Goal: Information Seeking & Learning: Learn about a topic

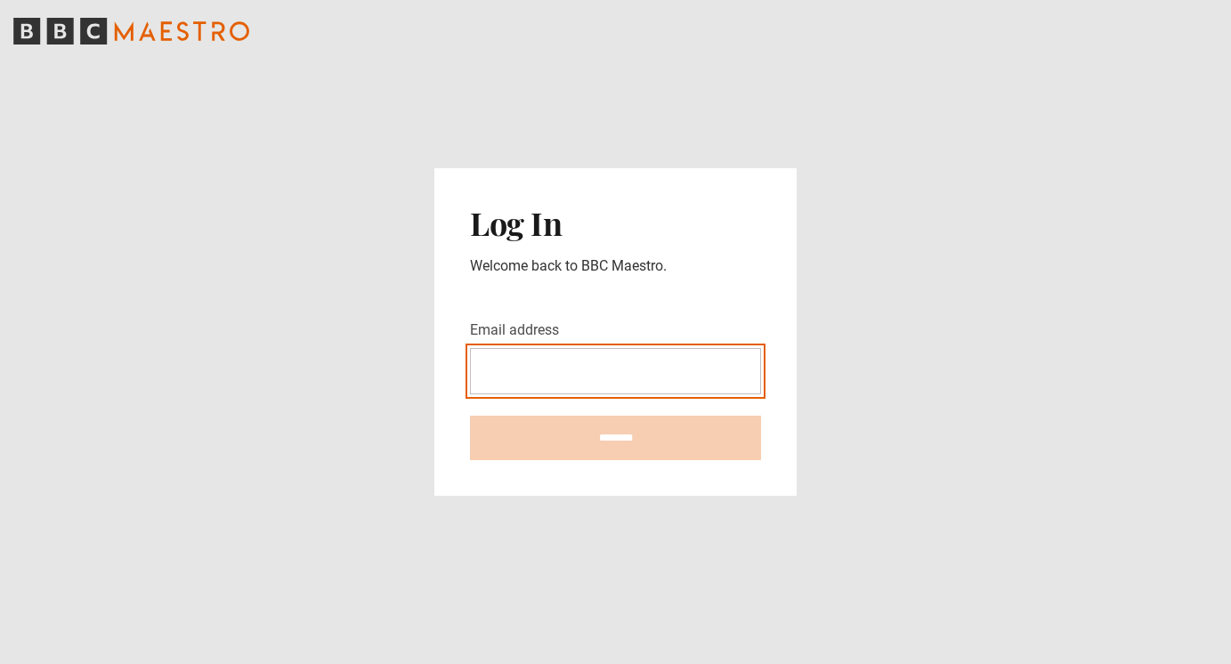
type input "**********"
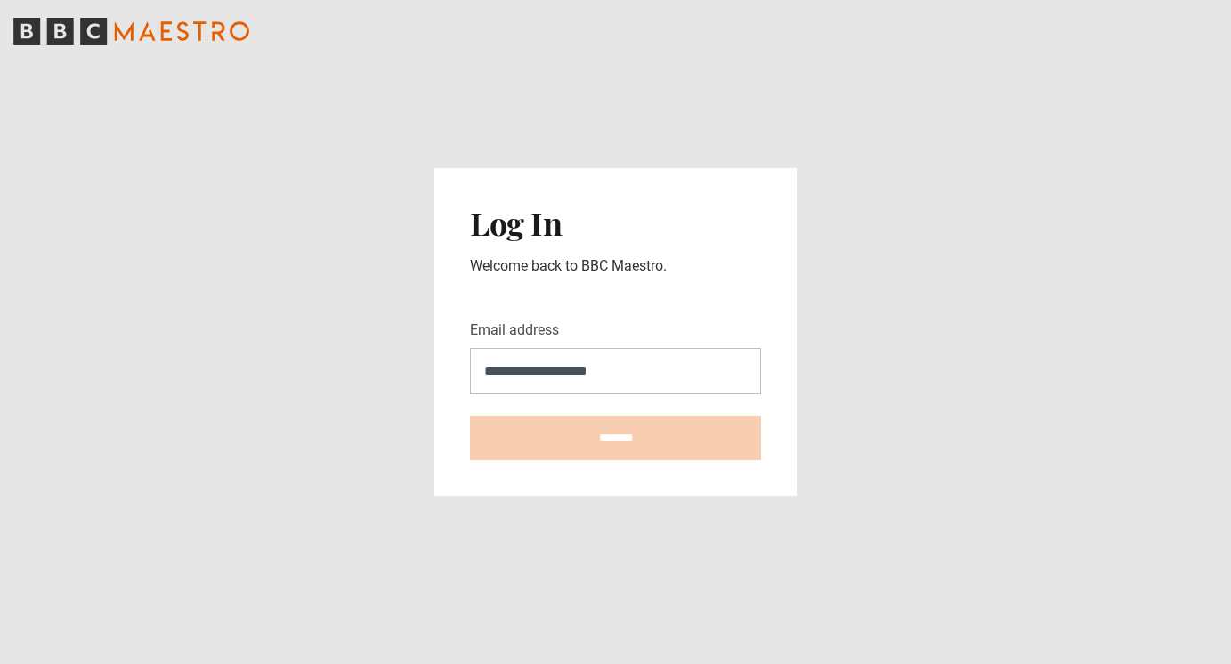
click at [615, 438] on input "********" at bounding box center [615, 438] width 291 height 45
type input "**********"
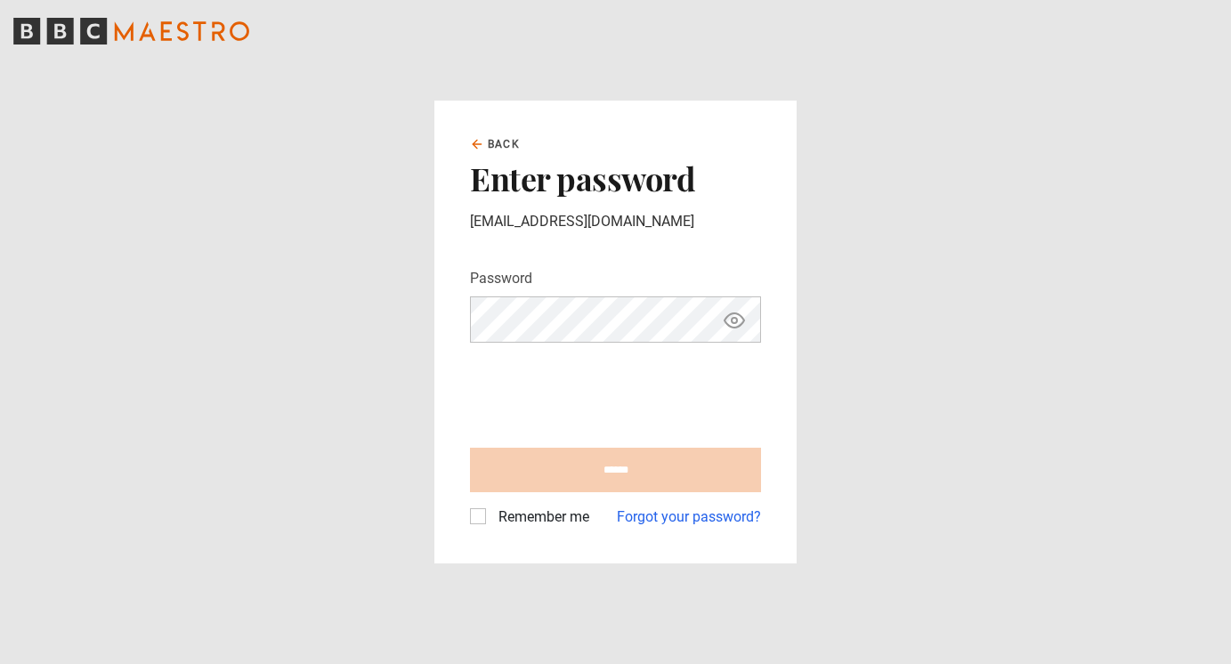
click at [615, 470] on input "******" at bounding box center [615, 470] width 291 height 45
type input "**********"
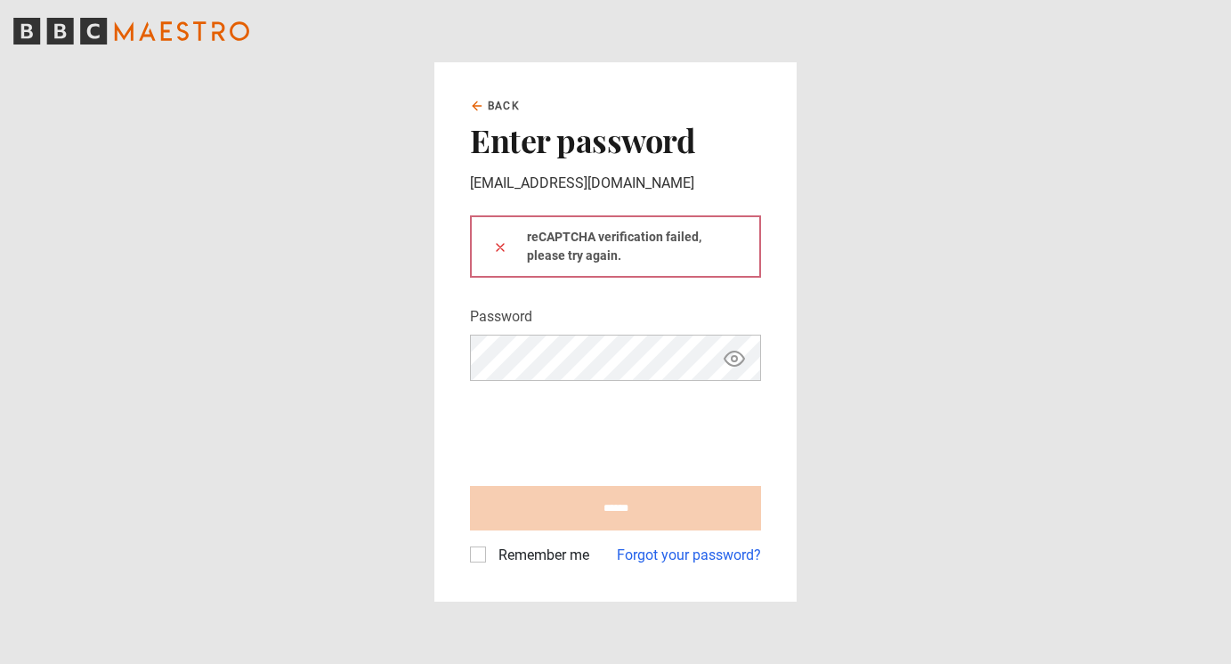
click at [422, 427] on main "Back Enter password ivano.amelio@uni.kn reCAPTCHA verification failed, please t…" at bounding box center [615, 332] width 1231 height 664
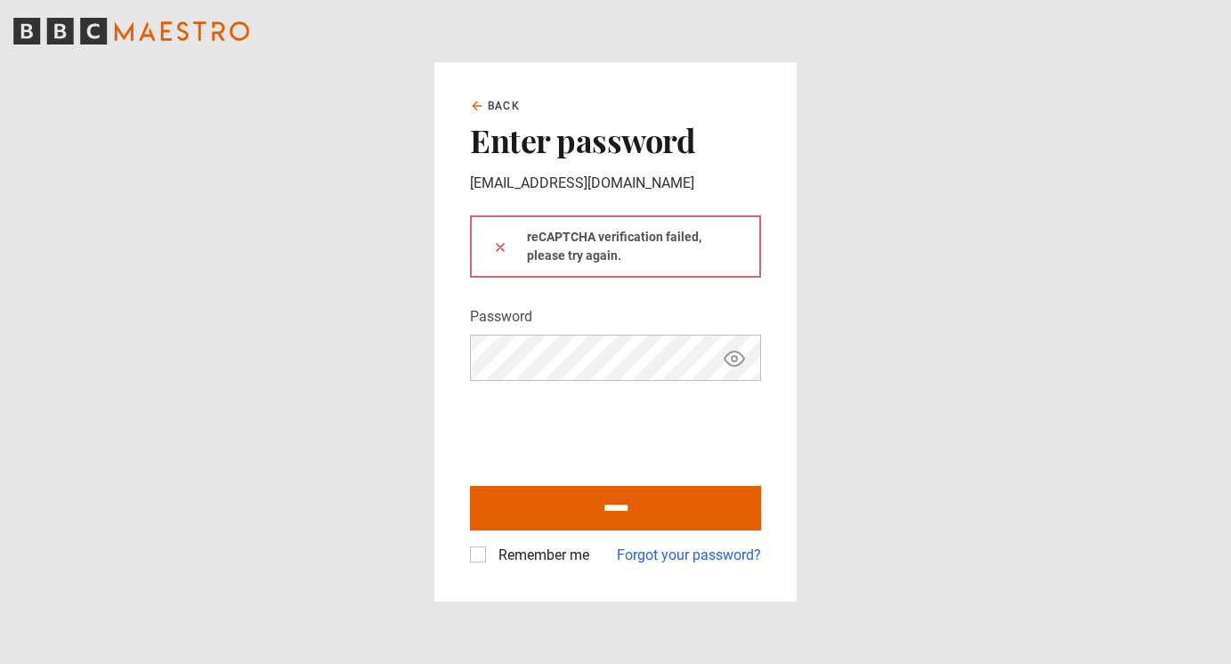
click at [491, 549] on label "Remember me" at bounding box center [540, 555] width 98 height 21
click at [588, 503] on input "******" at bounding box center [615, 508] width 291 height 45
type input "**********"
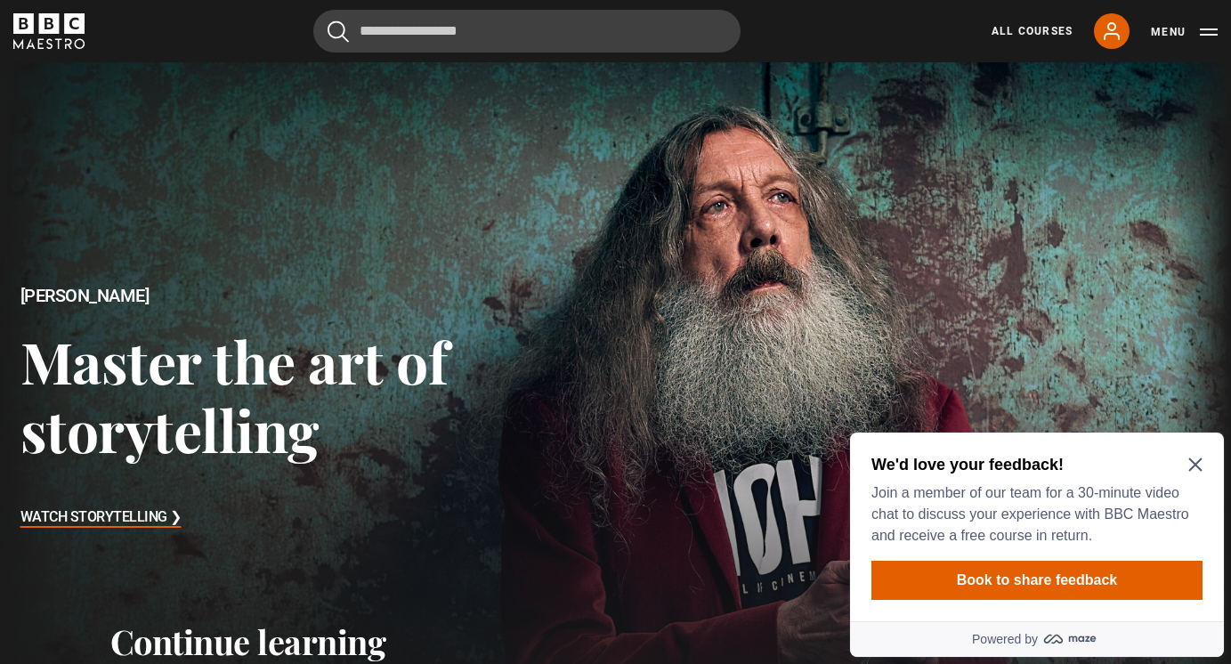
click at [1199, 459] on icon "Close Maze Prompt" at bounding box center [1195, 464] width 13 height 13
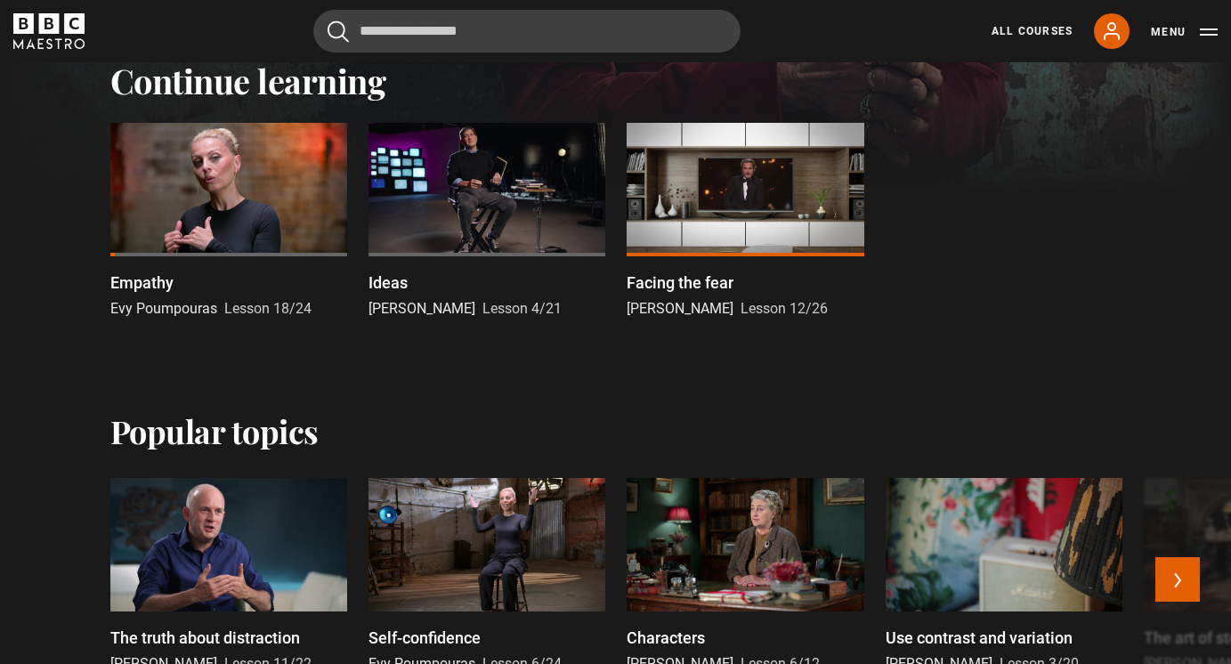
scroll to position [561, 0]
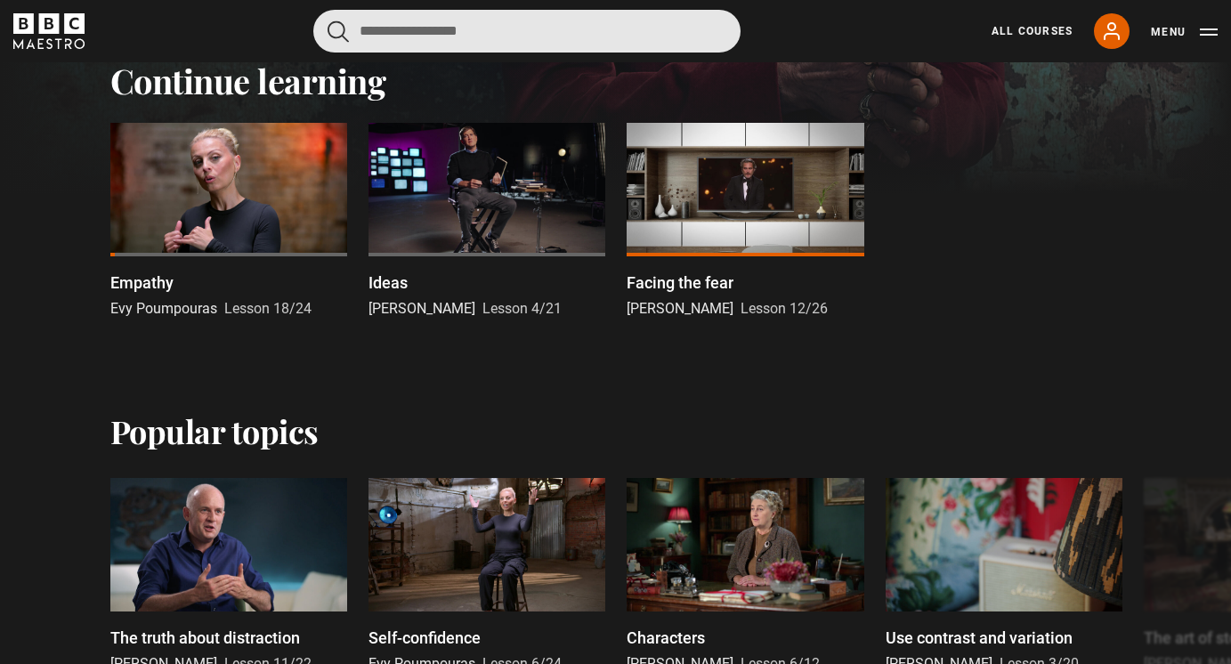
click at [594, 47] on input "Search" at bounding box center [526, 31] width 427 height 43
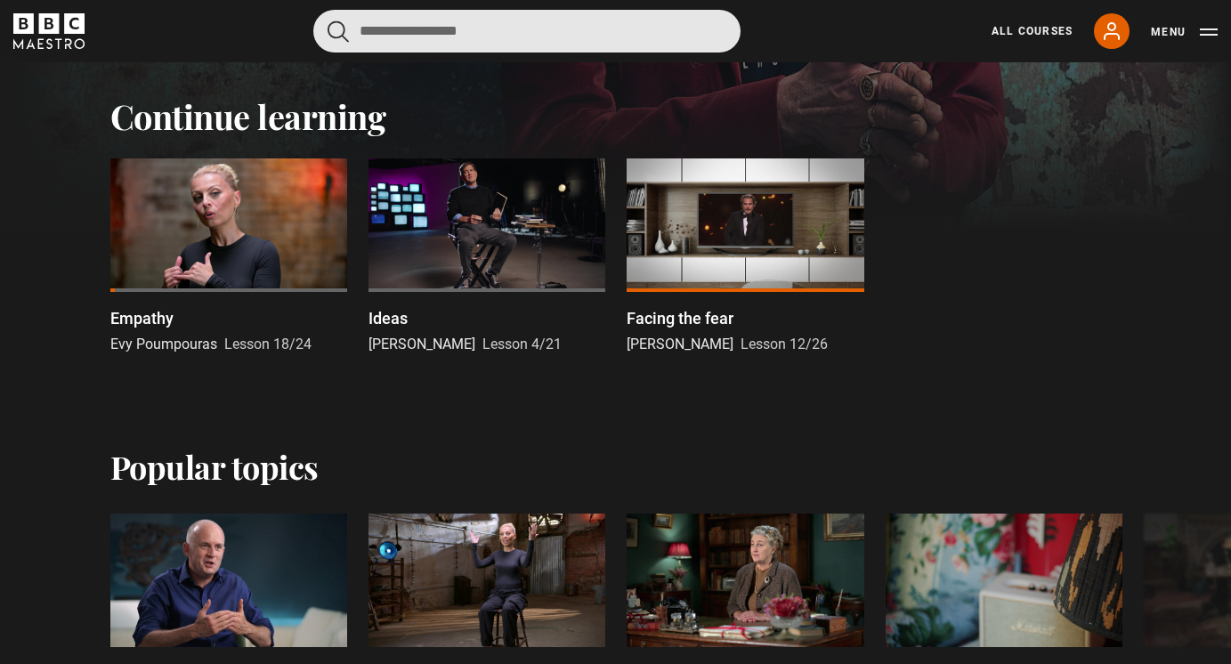
scroll to position [524, 0]
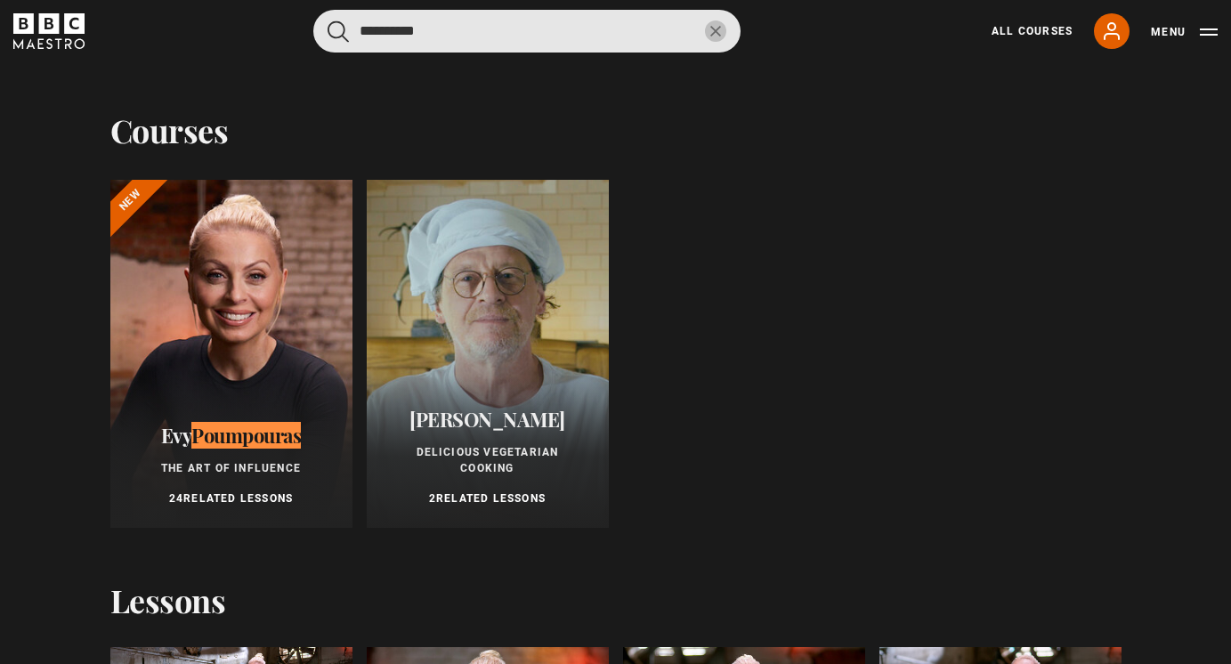
type input "**********"
click at [339, 31] on button "submit" at bounding box center [338, 31] width 21 height 22
click at [500, 35] on input "**********" at bounding box center [526, 31] width 427 height 43
click at [339, 31] on button "submit" at bounding box center [338, 31] width 21 height 22
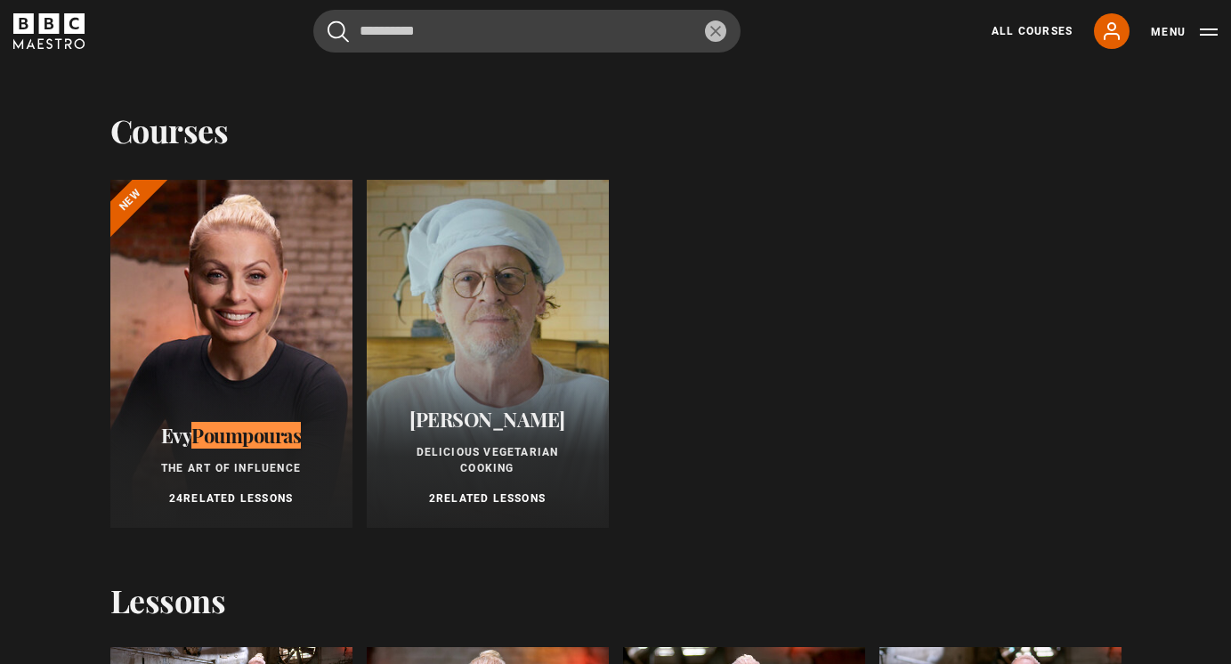
click at [802, 144] on div "Courses Previous courses Next courses" at bounding box center [615, 130] width 1011 height 43
click at [800, 137] on div "Courses Previous courses Next courses" at bounding box center [615, 130] width 1011 height 43
click at [795, 136] on div "Courses Previous courses Next courses" at bounding box center [615, 130] width 1011 height 43
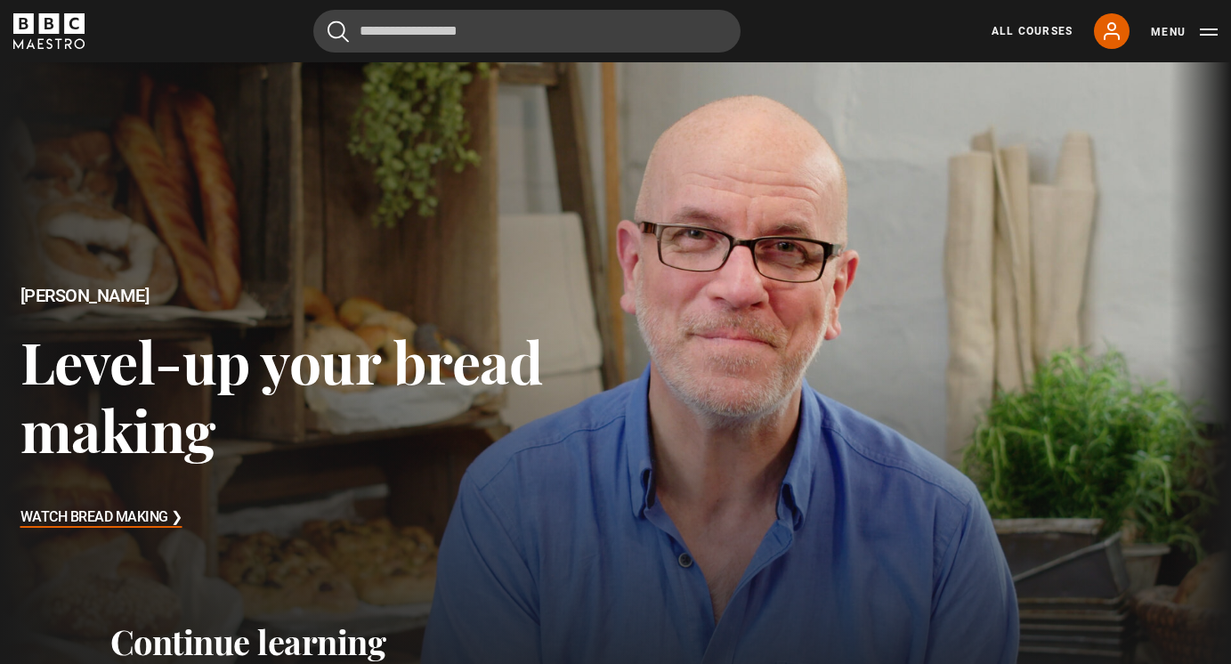
click at [0, 0] on icon "submit" at bounding box center [0, 0] width 0 height 0
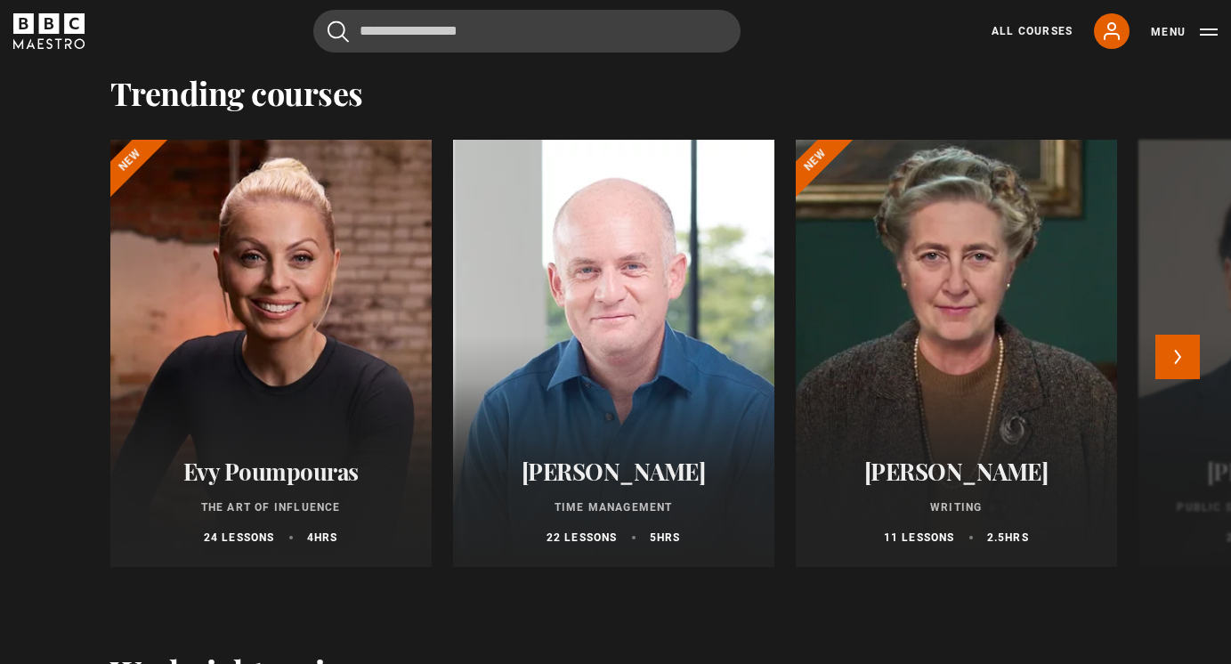
scroll to position [1601, 0]
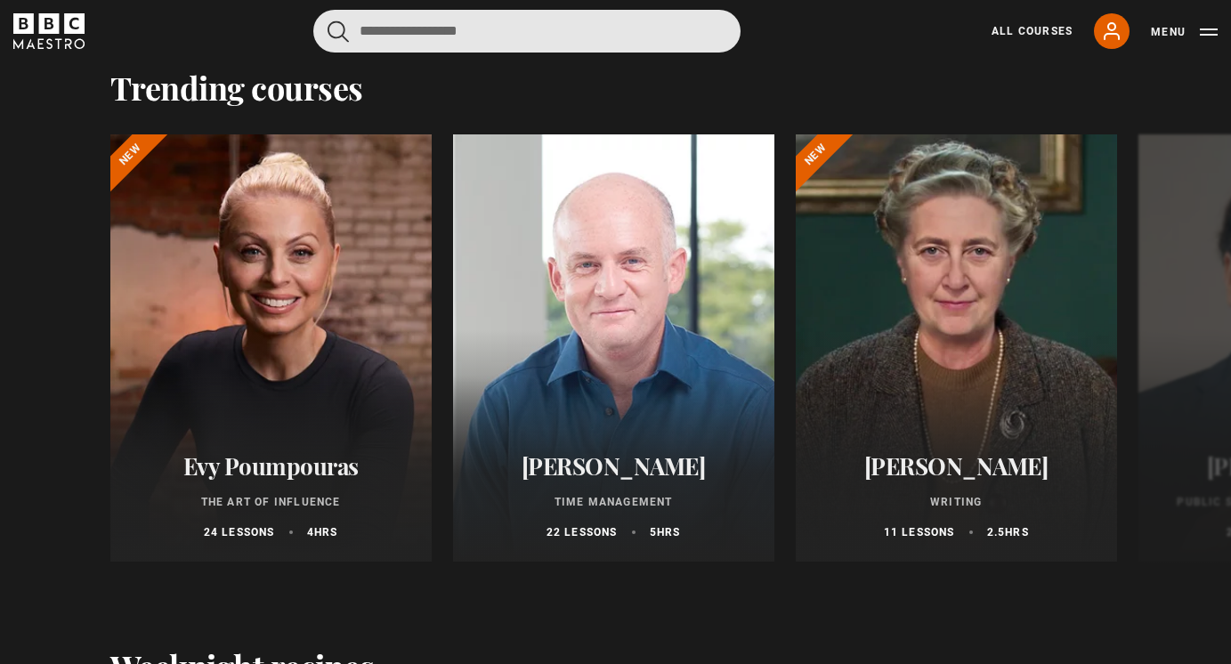
click at [482, 27] on input "Search" at bounding box center [526, 31] width 427 height 43
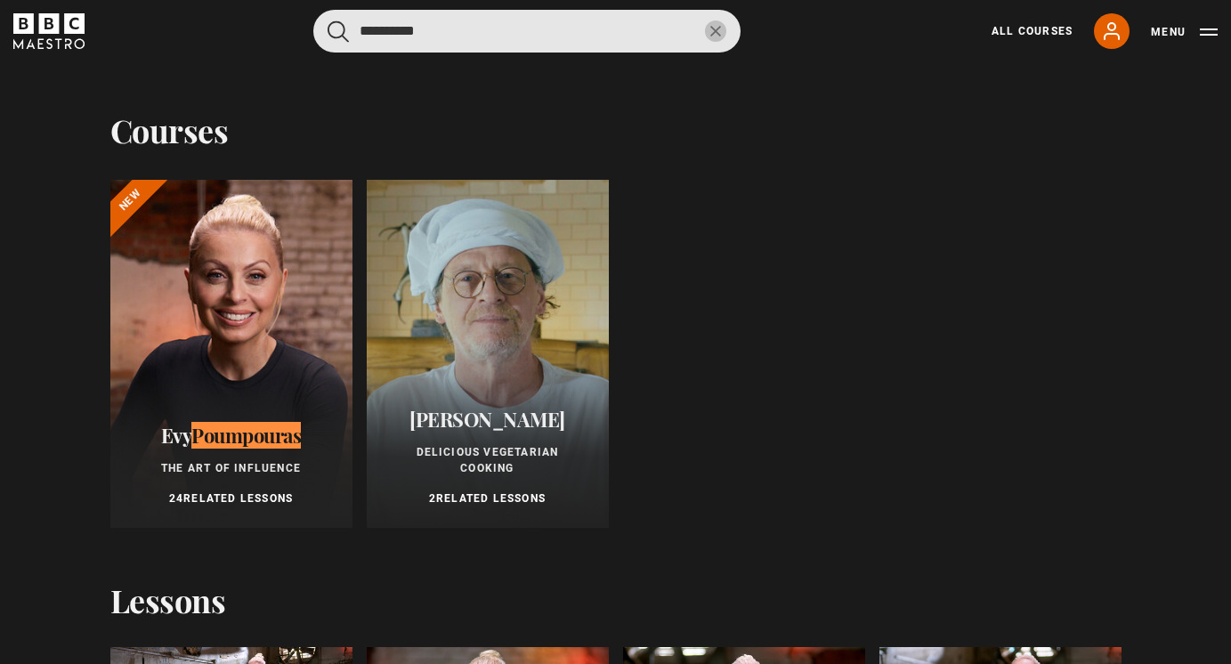
type input "**********"
click at [339, 31] on button "submit" at bounding box center [338, 31] width 21 height 22
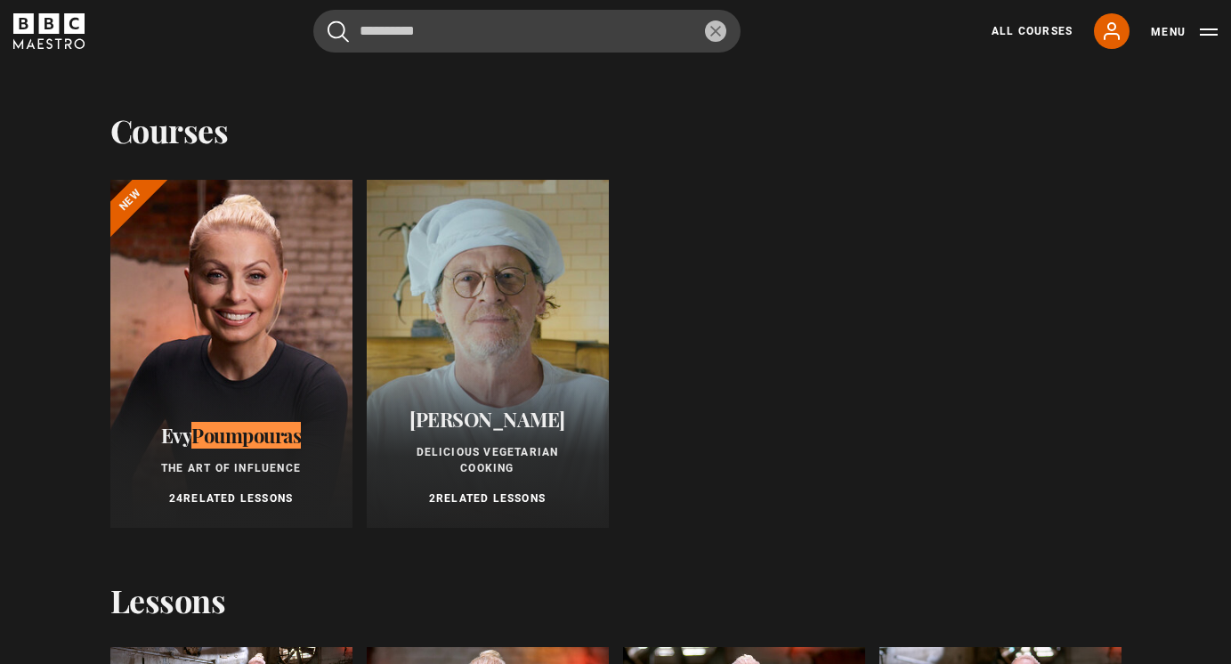
click at [718, 39] on button "reset" at bounding box center [715, 30] width 21 height 21
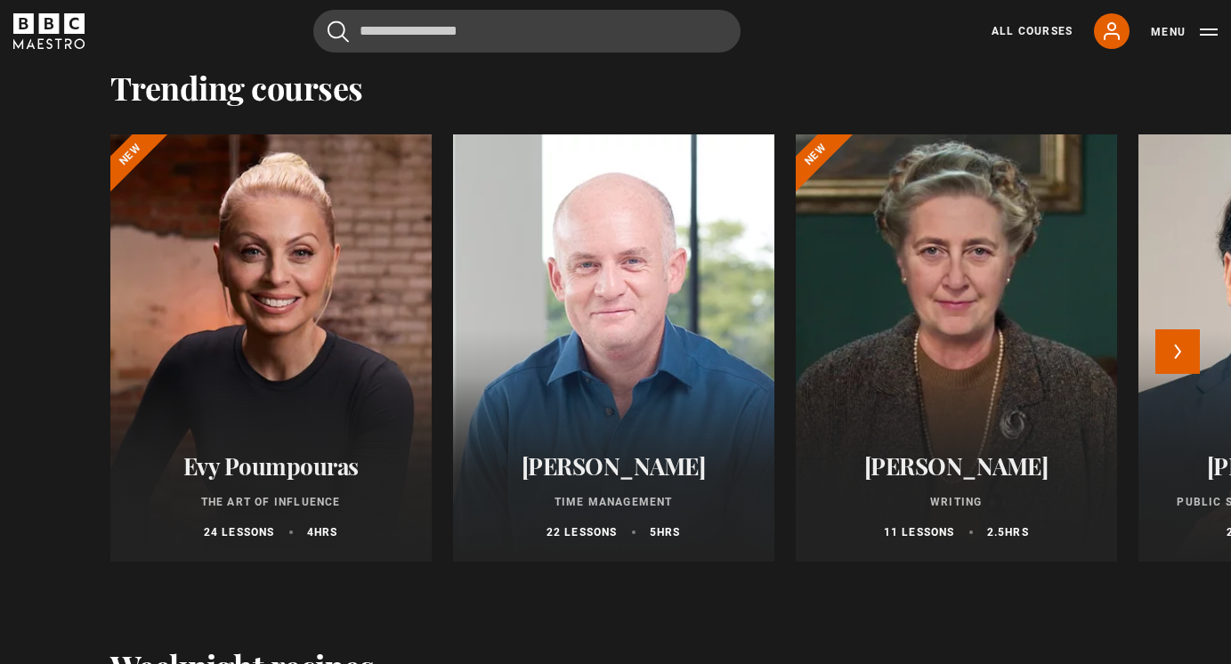
click at [280, 461] on h2 "Evy Poumpouras" at bounding box center [271, 466] width 279 height 28
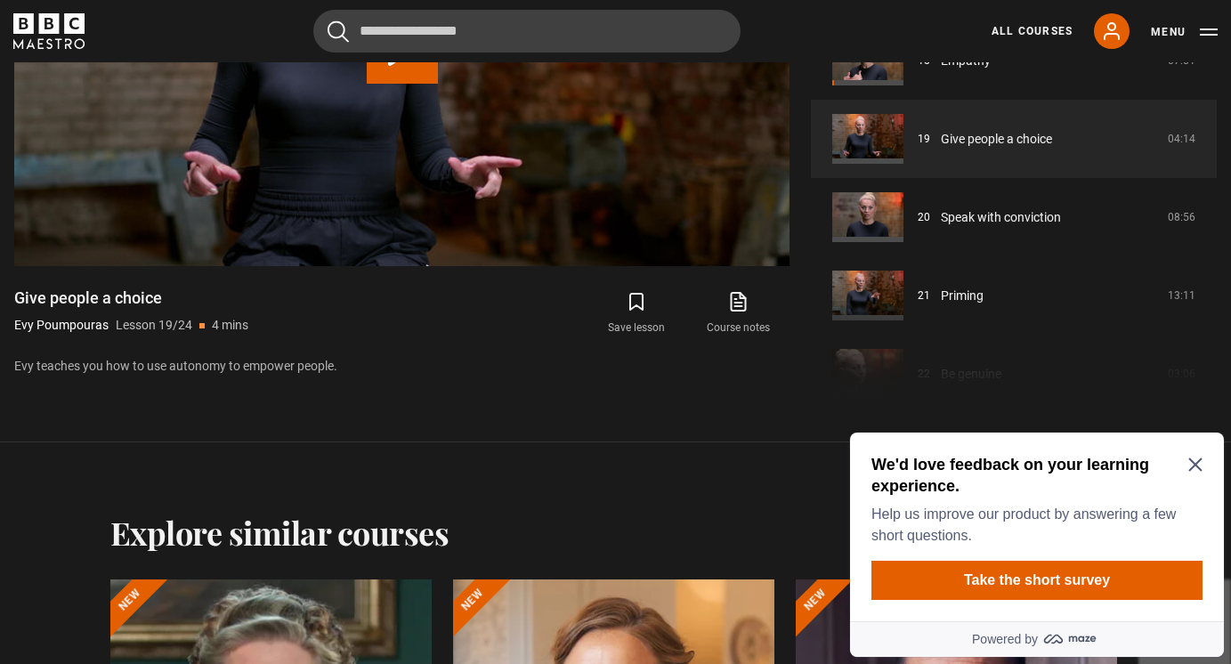
scroll to position [727, 0]
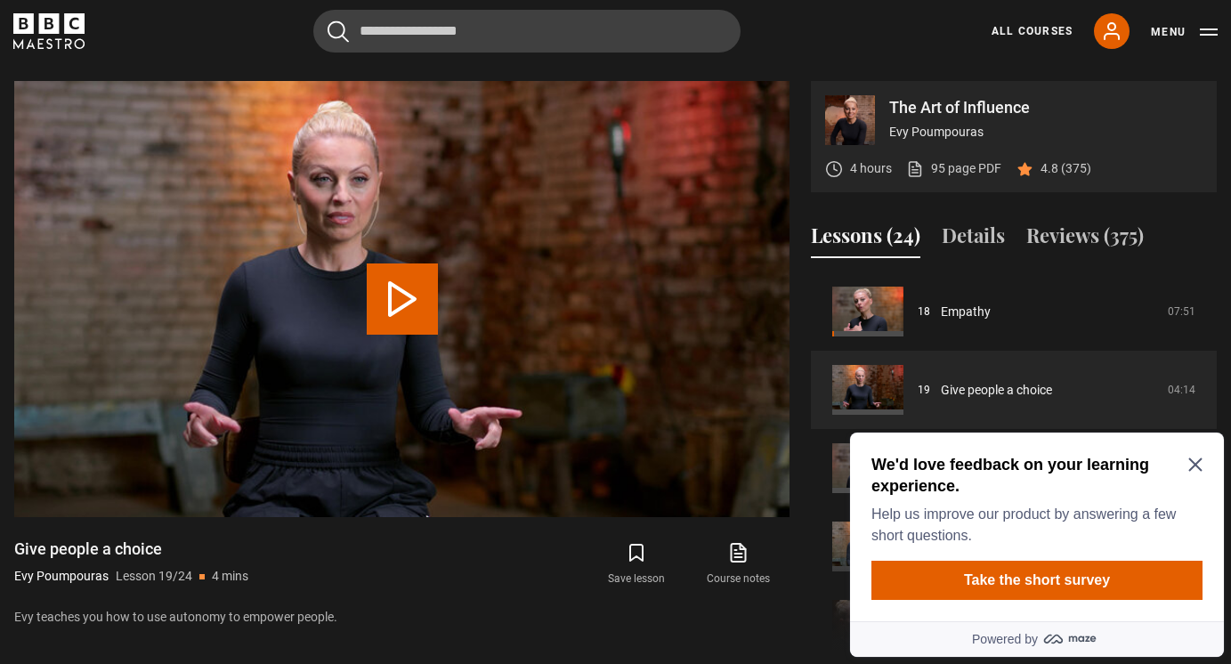
click at [1198, 451] on div "We'd love feedback on your learning experience. Help us improve our product by …" at bounding box center [1037, 527] width 374 height 189
click at [1192, 467] on icon "Close Maze Prompt" at bounding box center [1195, 464] width 13 height 13
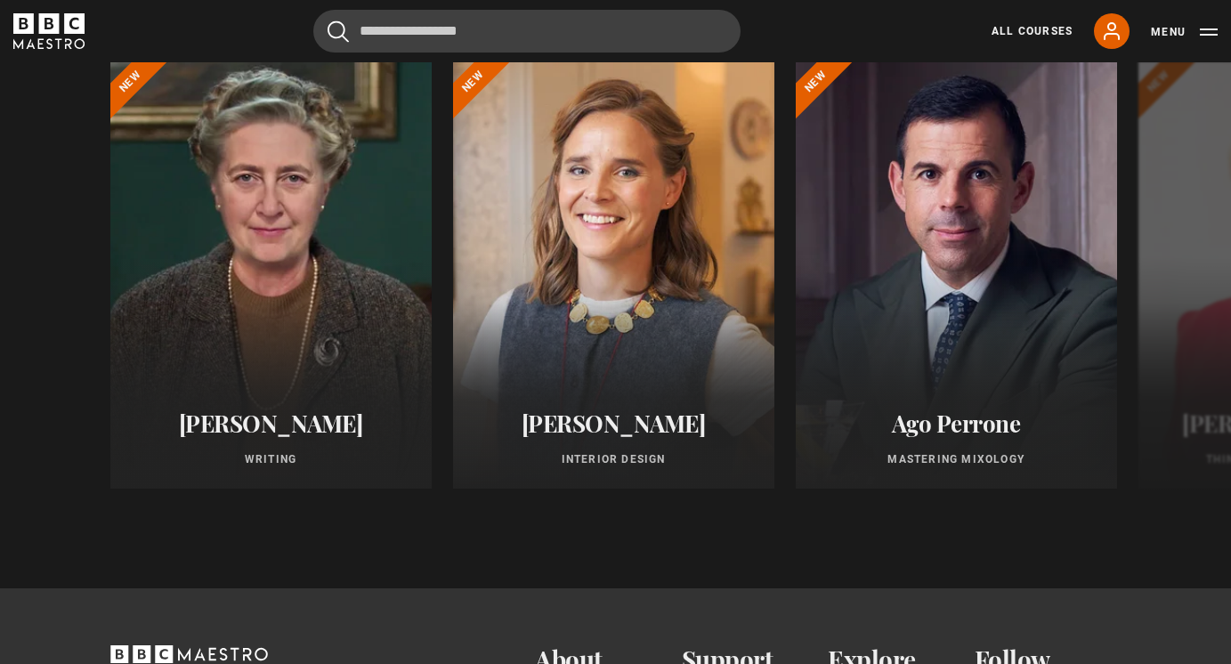
scroll to position [1470, 0]
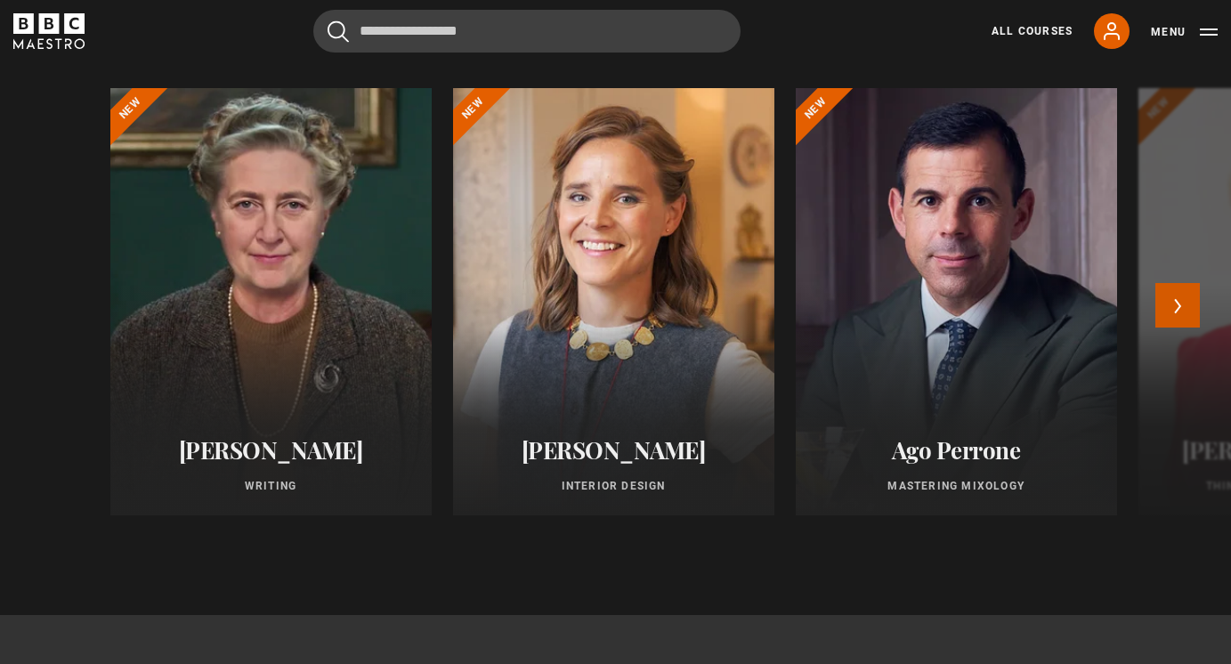
click at [1164, 297] on button "Next" at bounding box center [1178, 305] width 45 height 45
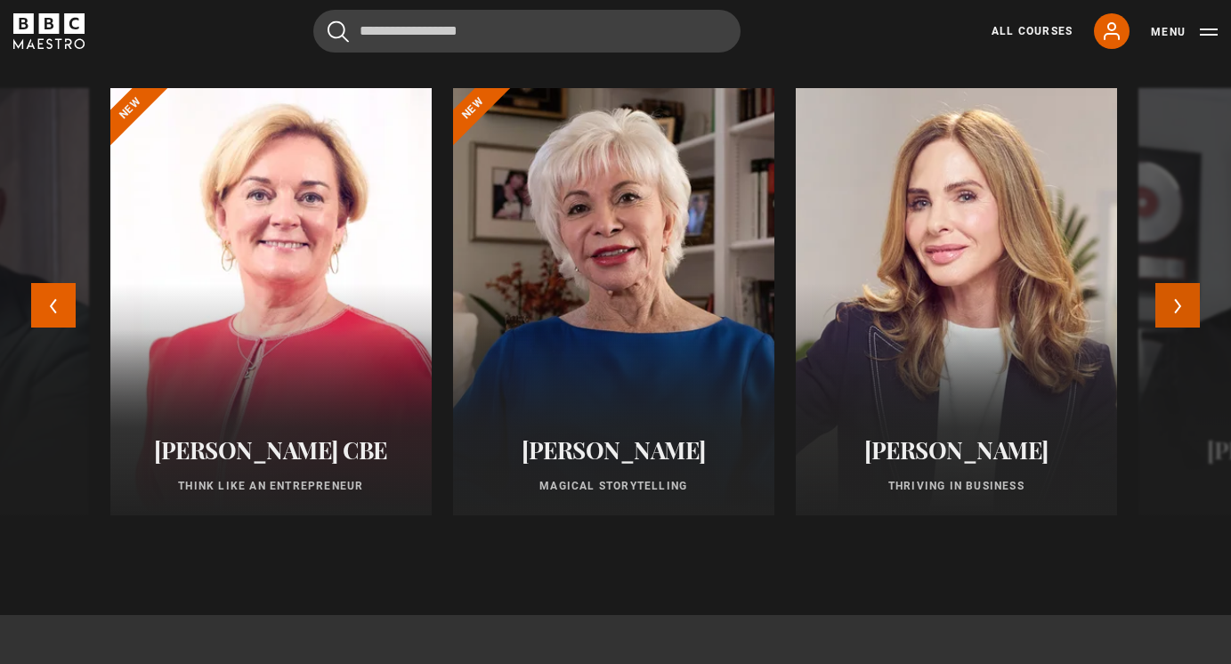
click at [1164, 297] on button "Next" at bounding box center [1178, 305] width 45 height 45
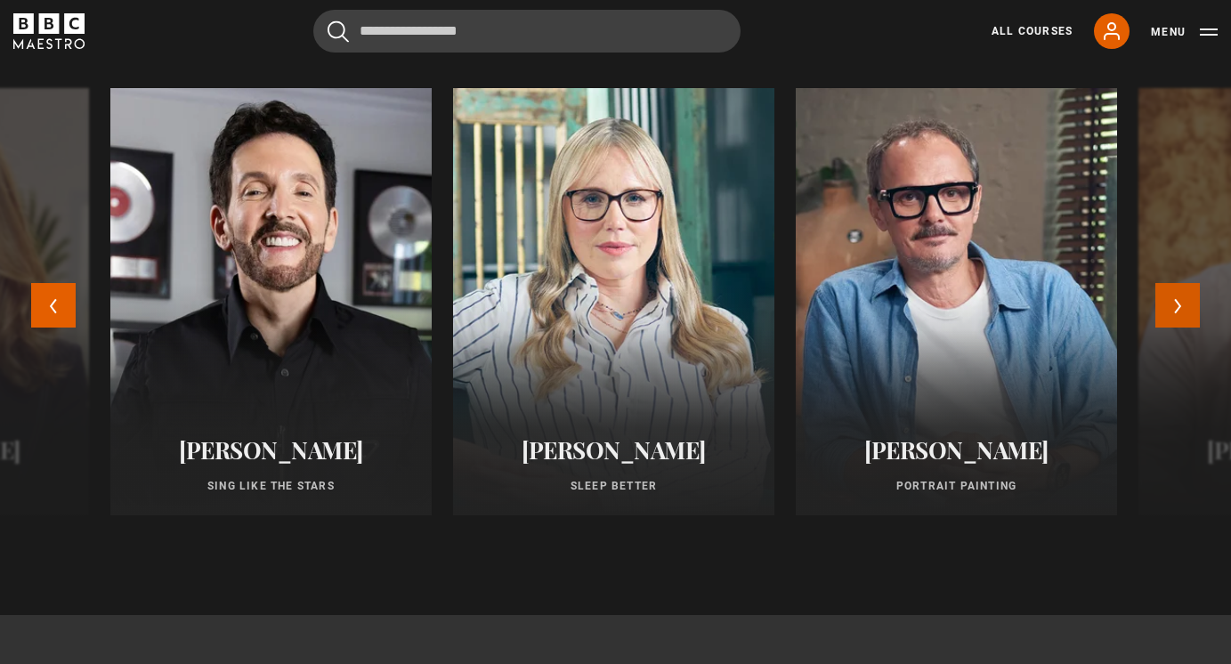
click at [1164, 297] on button "Next" at bounding box center [1178, 305] width 45 height 45
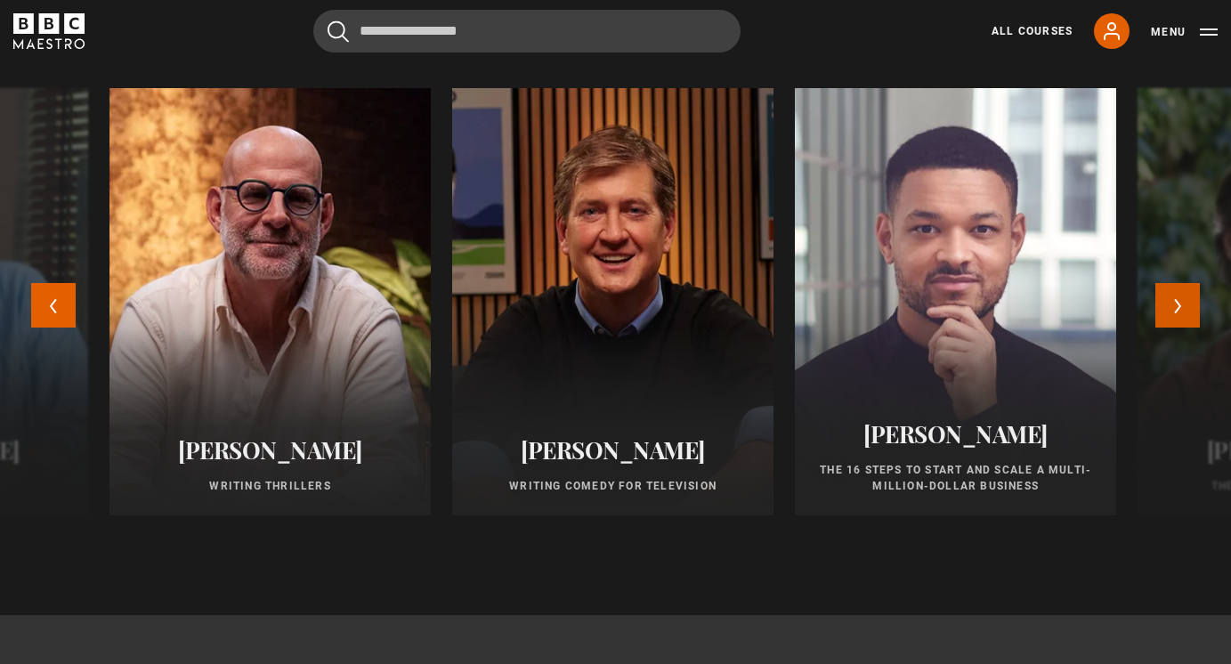
click at [1164, 297] on button "Next" at bounding box center [1178, 305] width 45 height 45
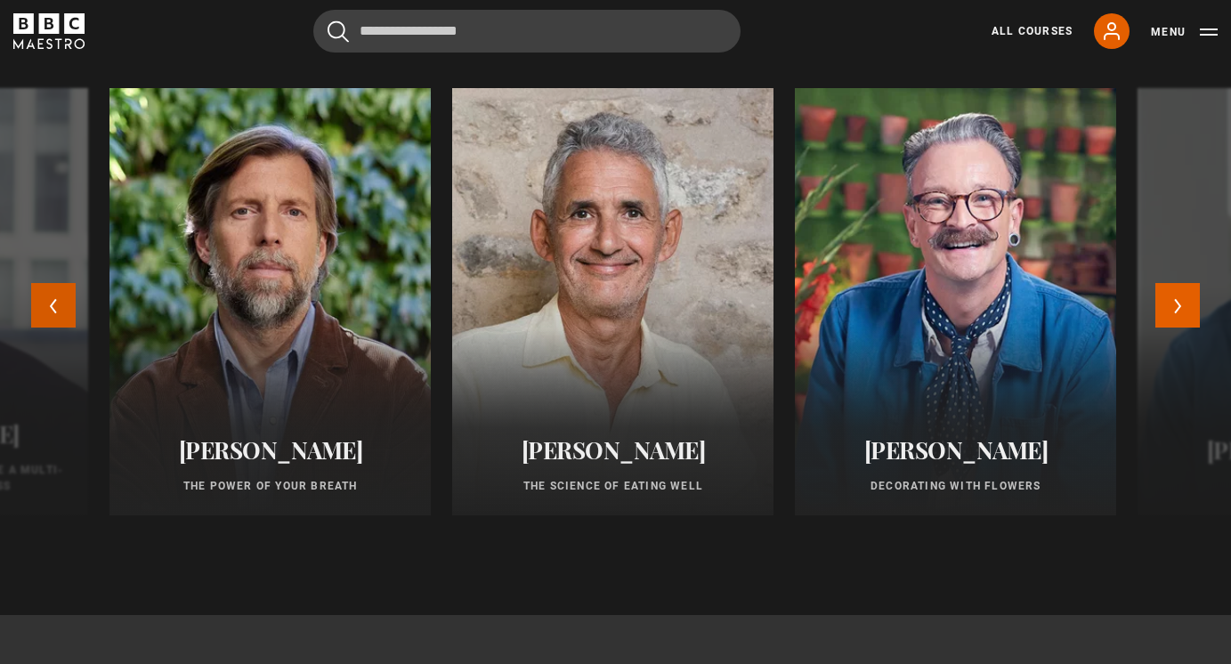
click at [65, 293] on button "Previous" at bounding box center [53, 305] width 45 height 45
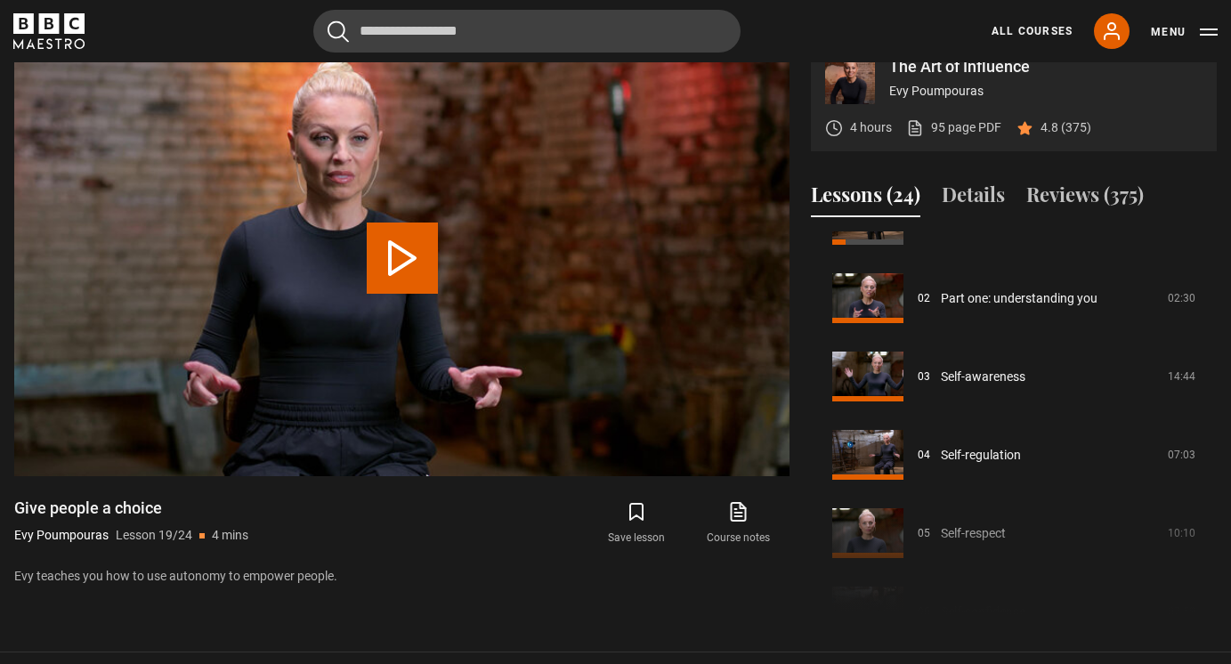
scroll to position [0, 0]
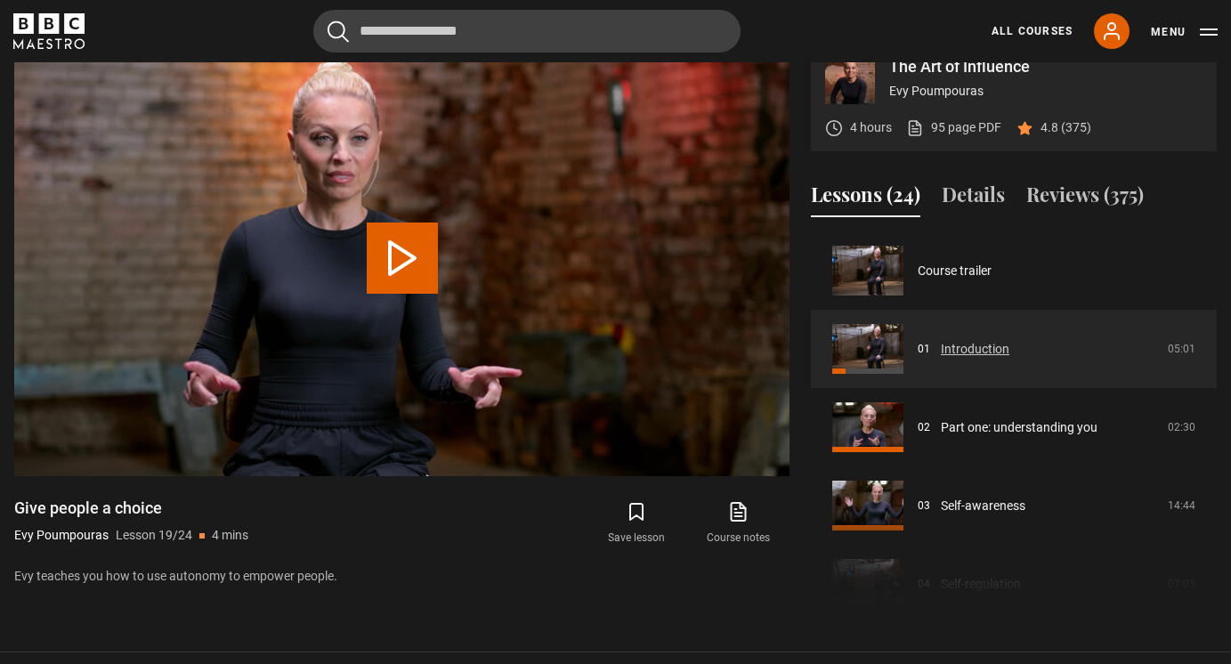
click at [1010, 340] on link "Introduction" at bounding box center [975, 349] width 69 height 19
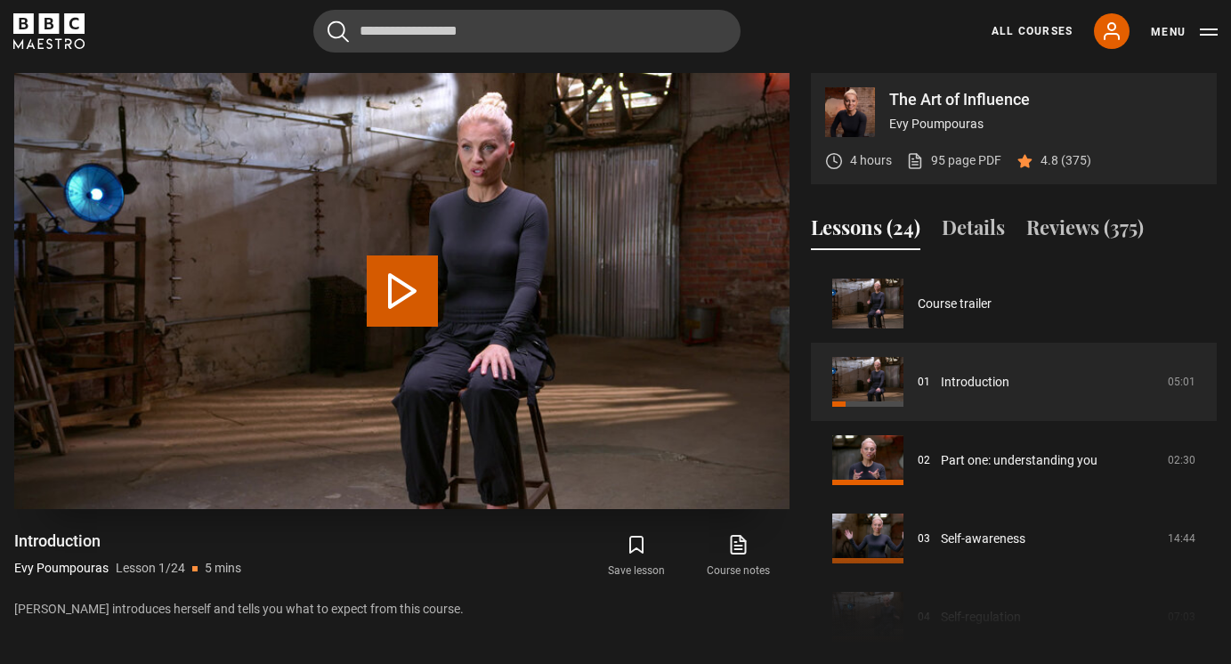
click at [414, 304] on button "Play Lesson Introduction" at bounding box center [402, 291] width 71 height 71
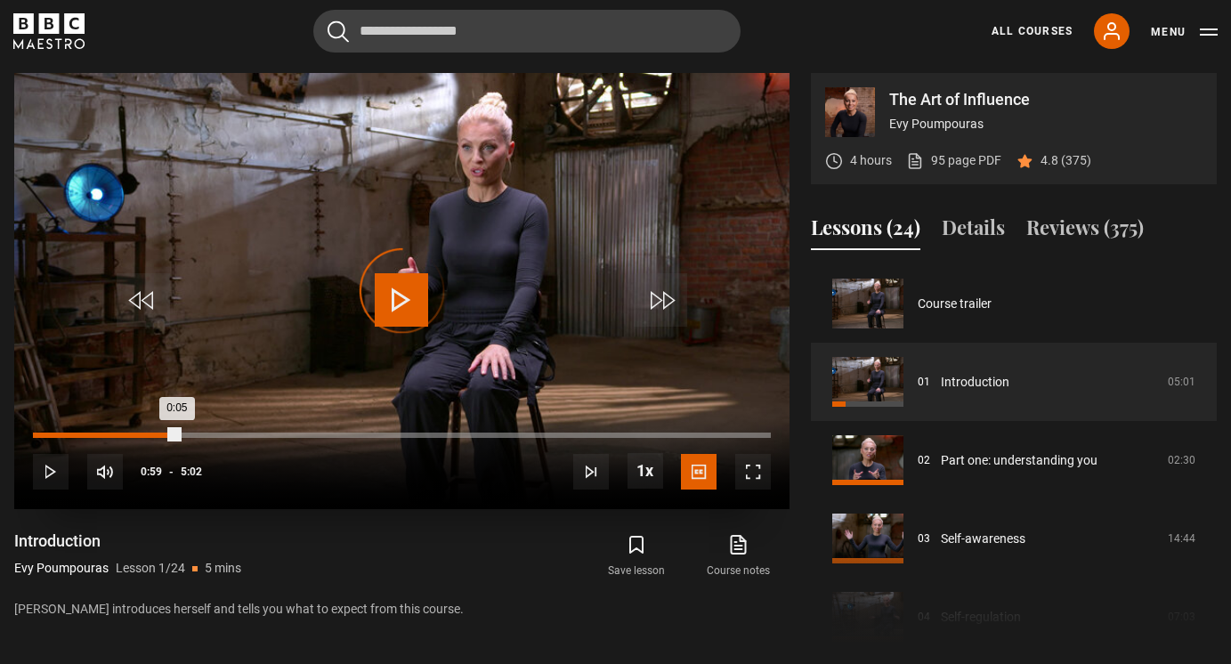
drag, startPoint x: 179, startPoint y: 433, endPoint x: 37, endPoint y: 434, distance: 141.6
click at [37, 434] on div "Loaded : 3.29% 0:02 0:05" at bounding box center [402, 435] width 738 height 5
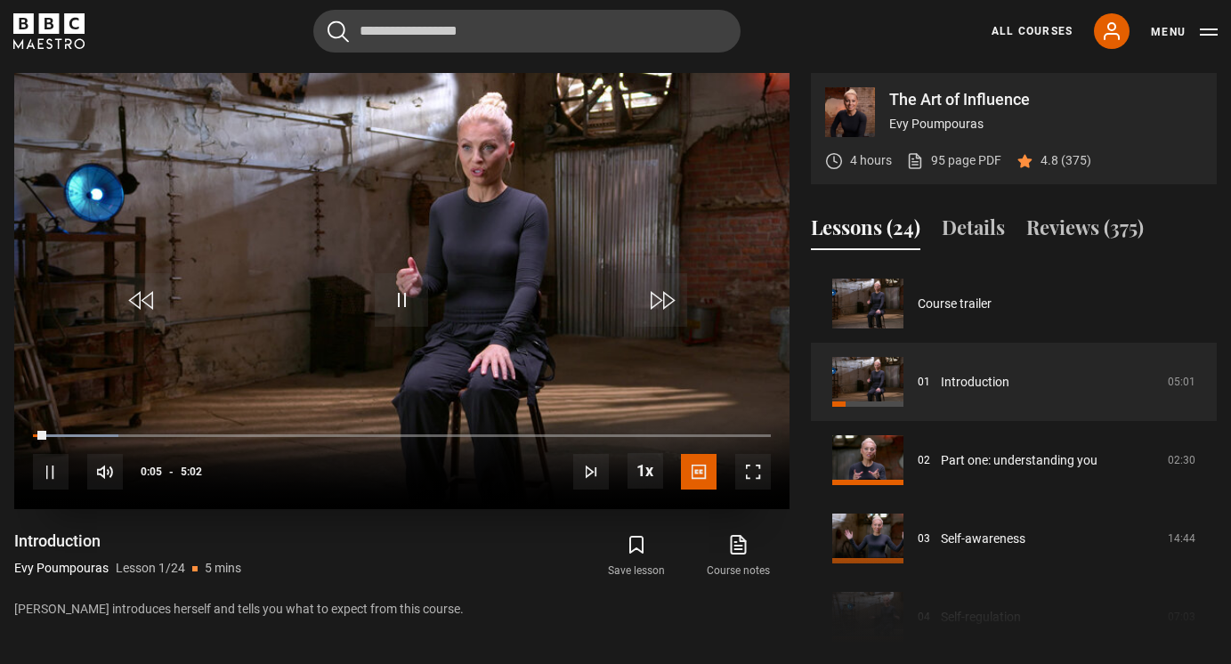
click at [750, 475] on span "Video Player" at bounding box center [753, 472] width 36 height 36
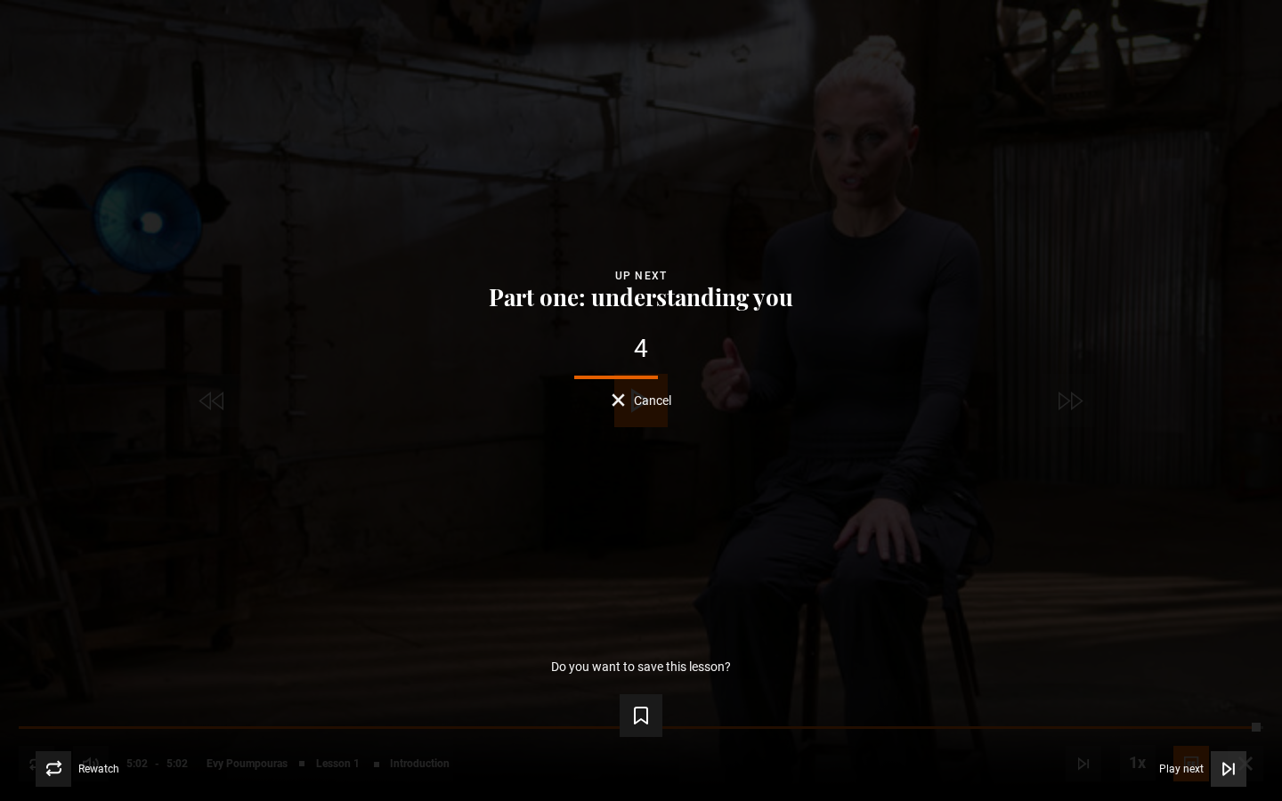
click at [1213, 663] on span "Video Player" at bounding box center [1229, 769] width 36 height 36
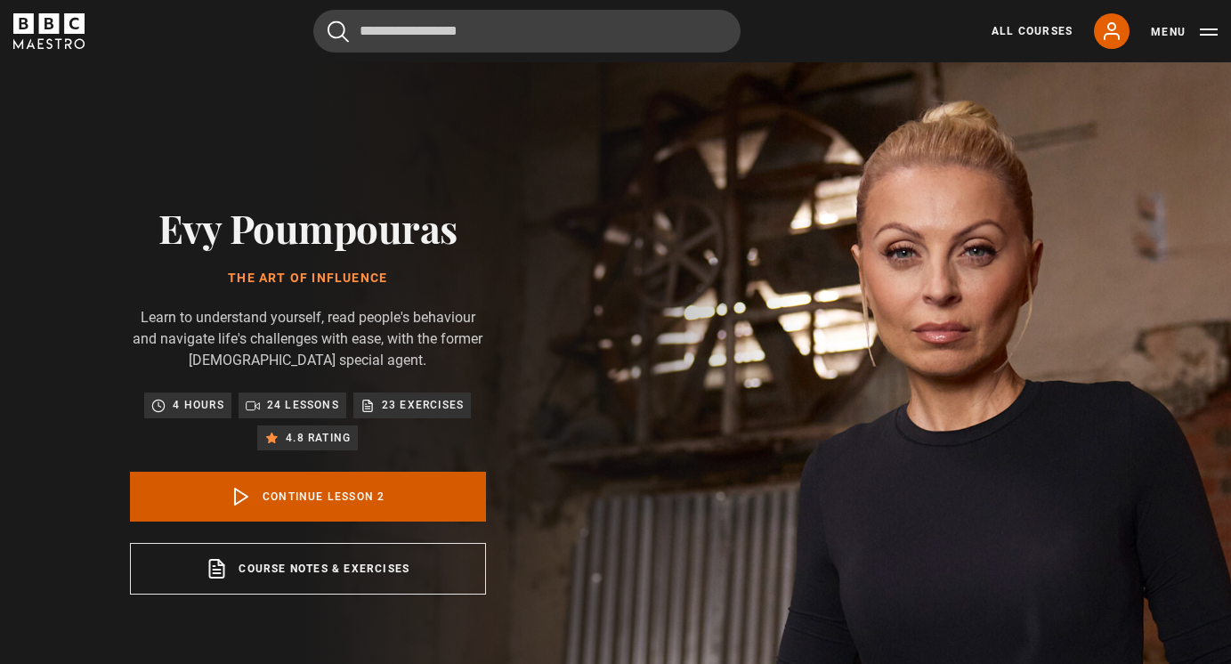
scroll to position [78, 0]
click at [447, 512] on link "Continue lesson 2" at bounding box center [308, 497] width 356 height 50
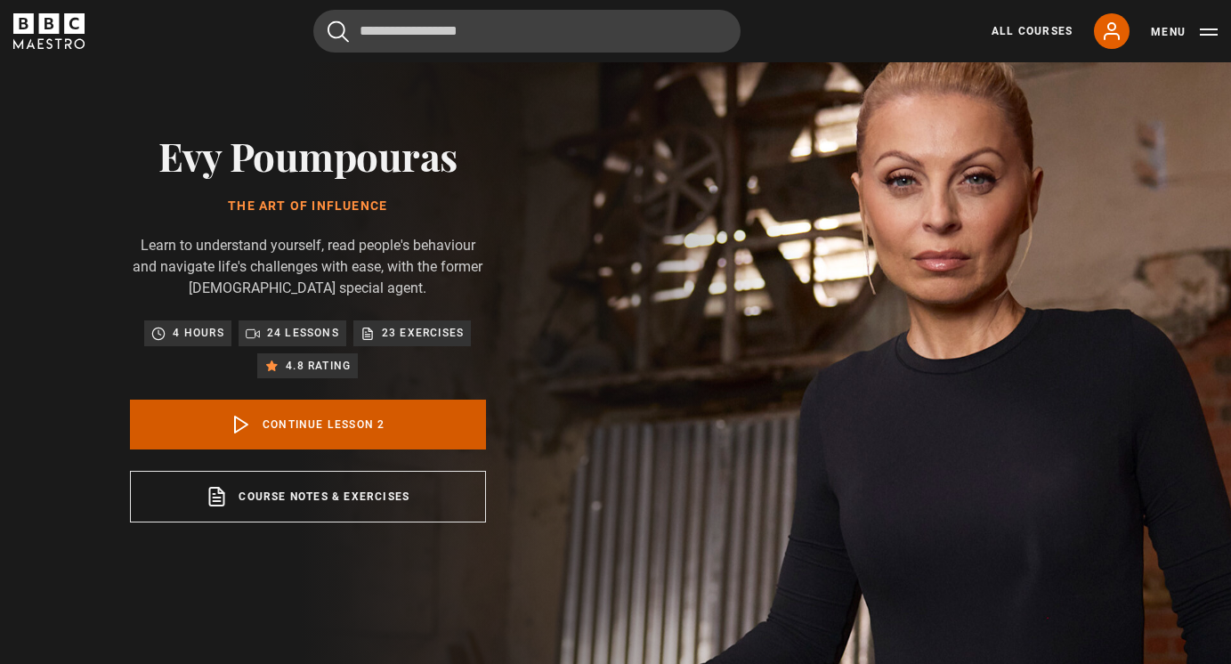
scroll to position [735, 0]
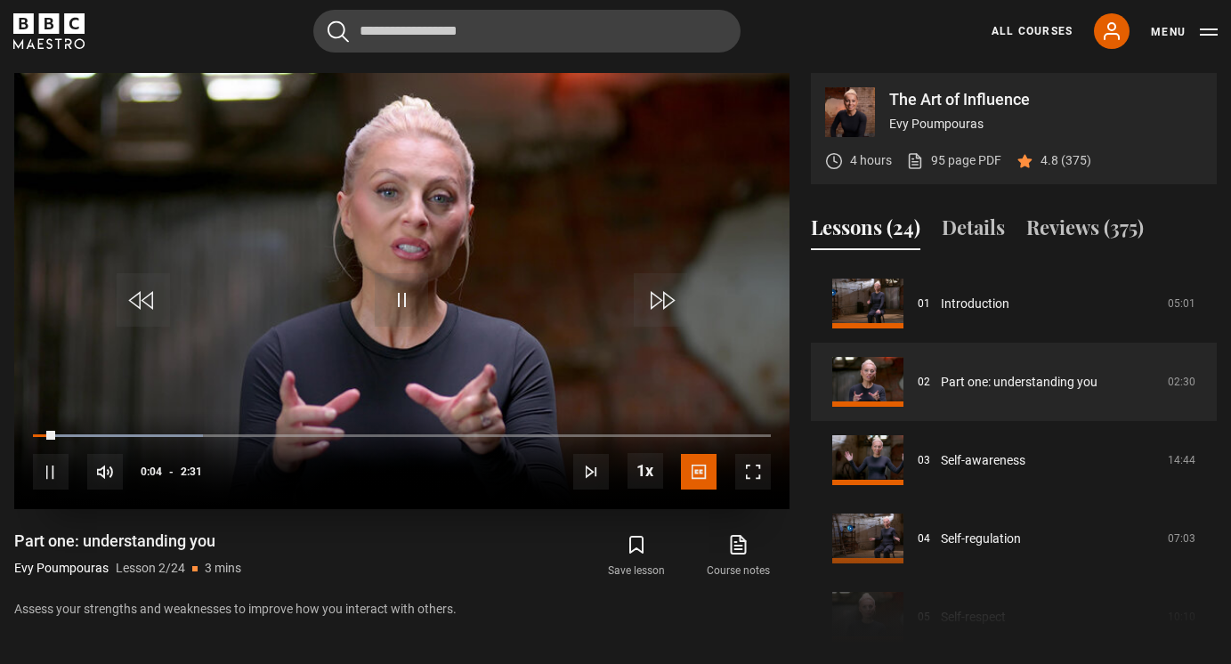
click at [745, 475] on span "Video Player" at bounding box center [753, 472] width 36 height 36
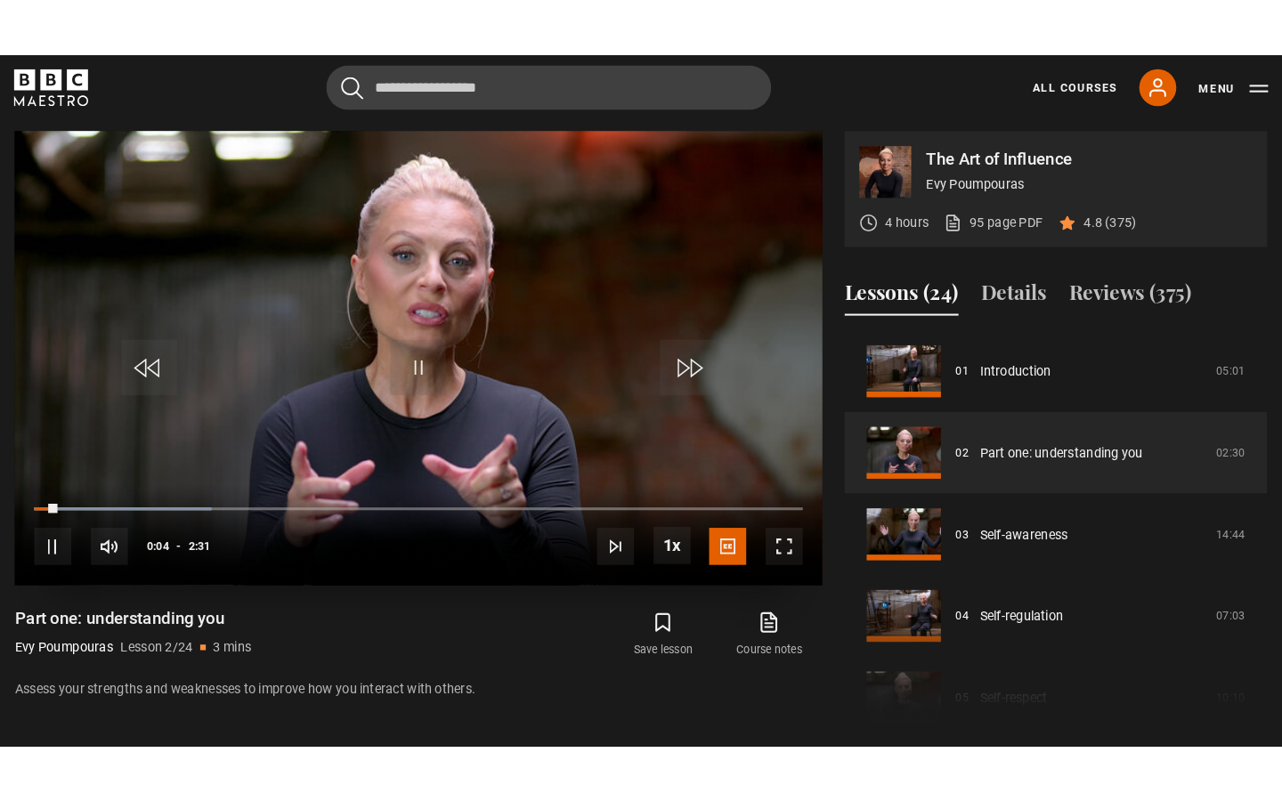
scroll to position [0, 0]
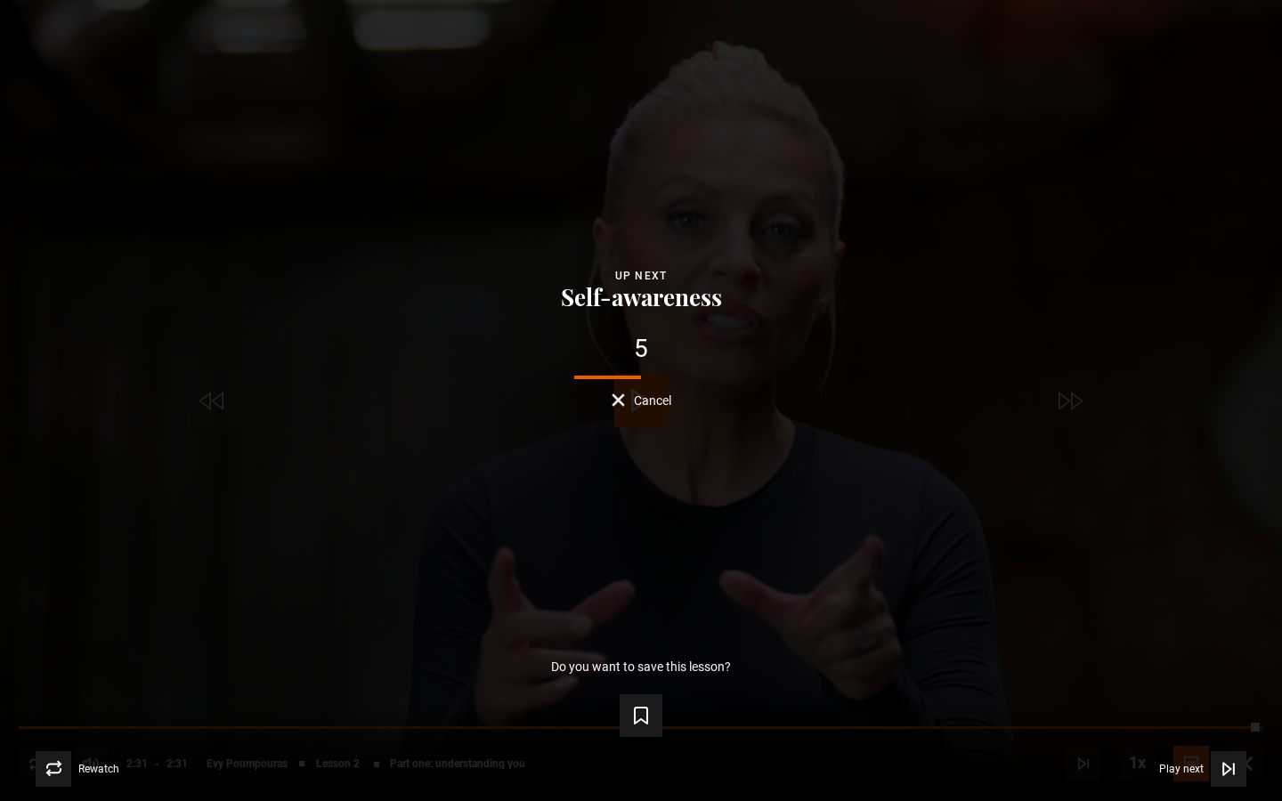
click at [620, 399] on button "Cancel" at bounding box center [642, 400] width 60 height 13
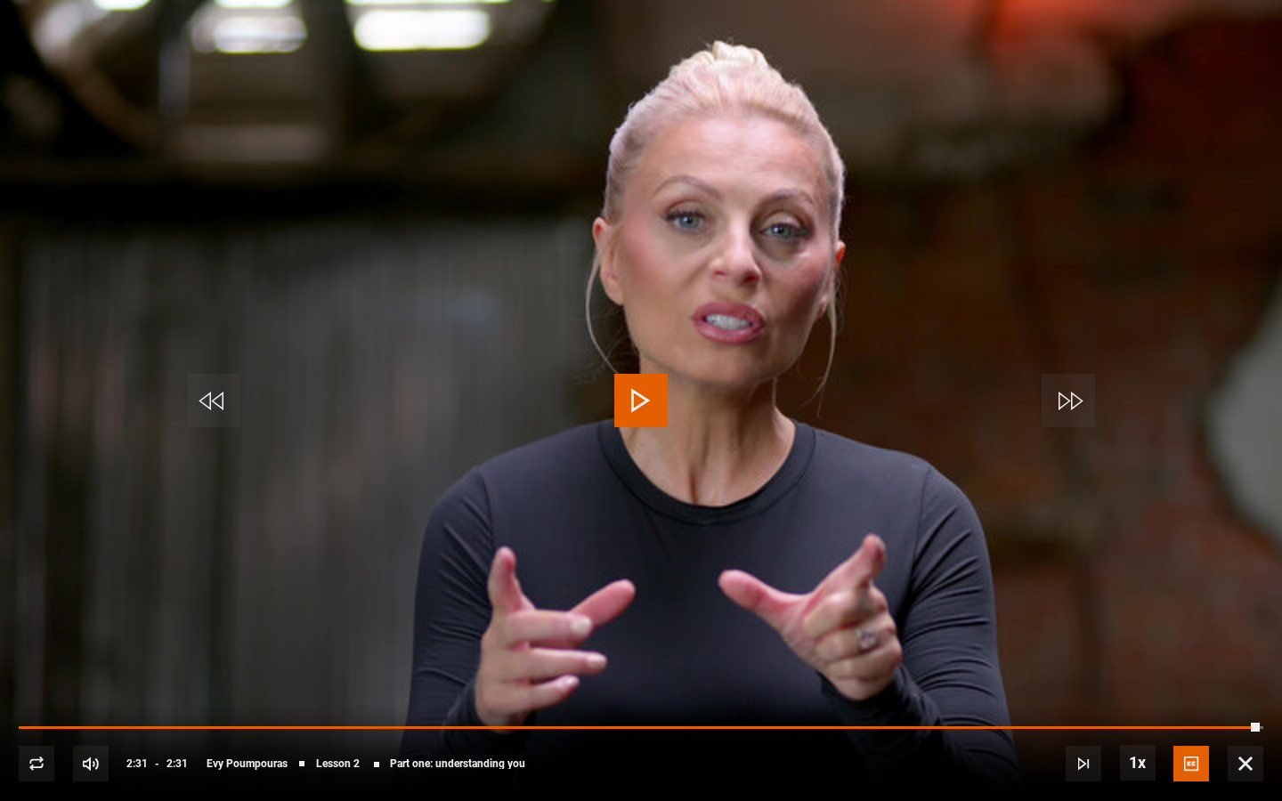
click at [629, 402] on span "Video Player" at bounding box center [640, 400] width 53 height 53
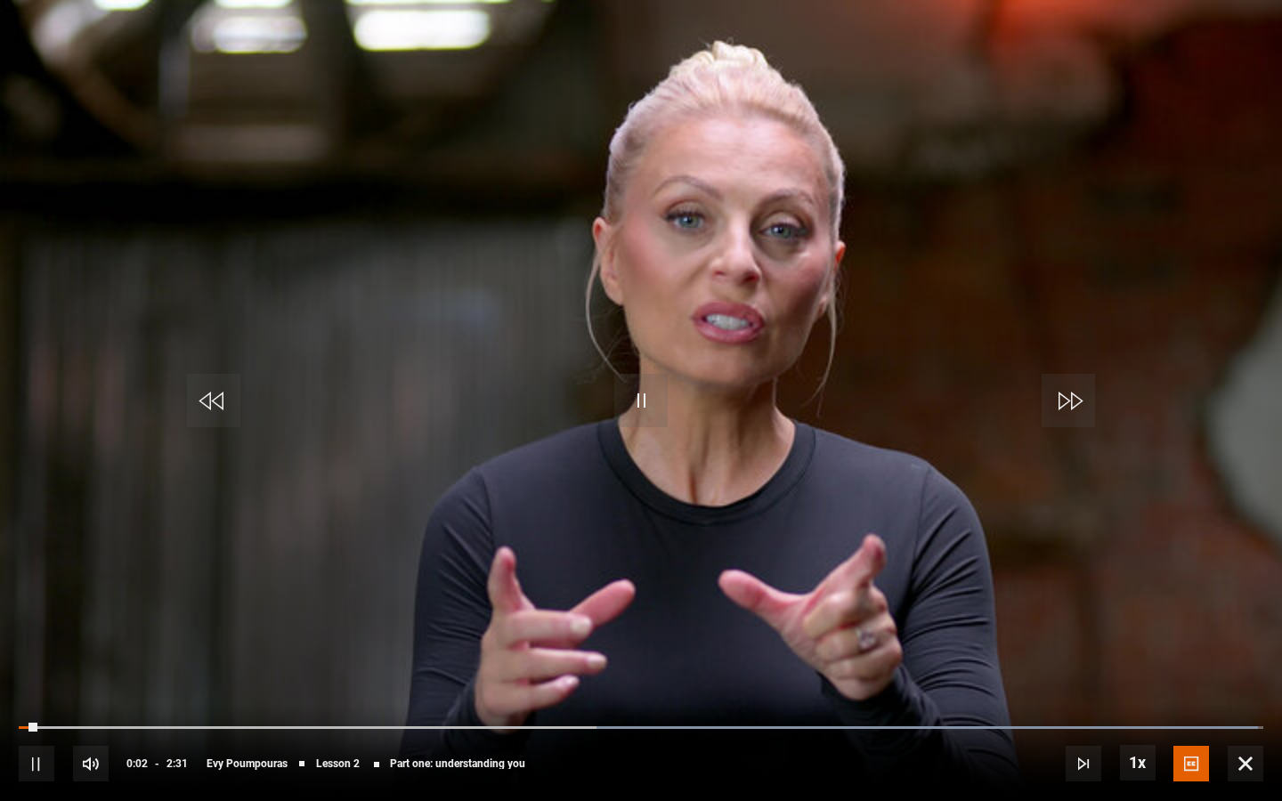
click at [1089, 394] on span "Video Player" at bounding box center [1068, 400] width 53 height 53
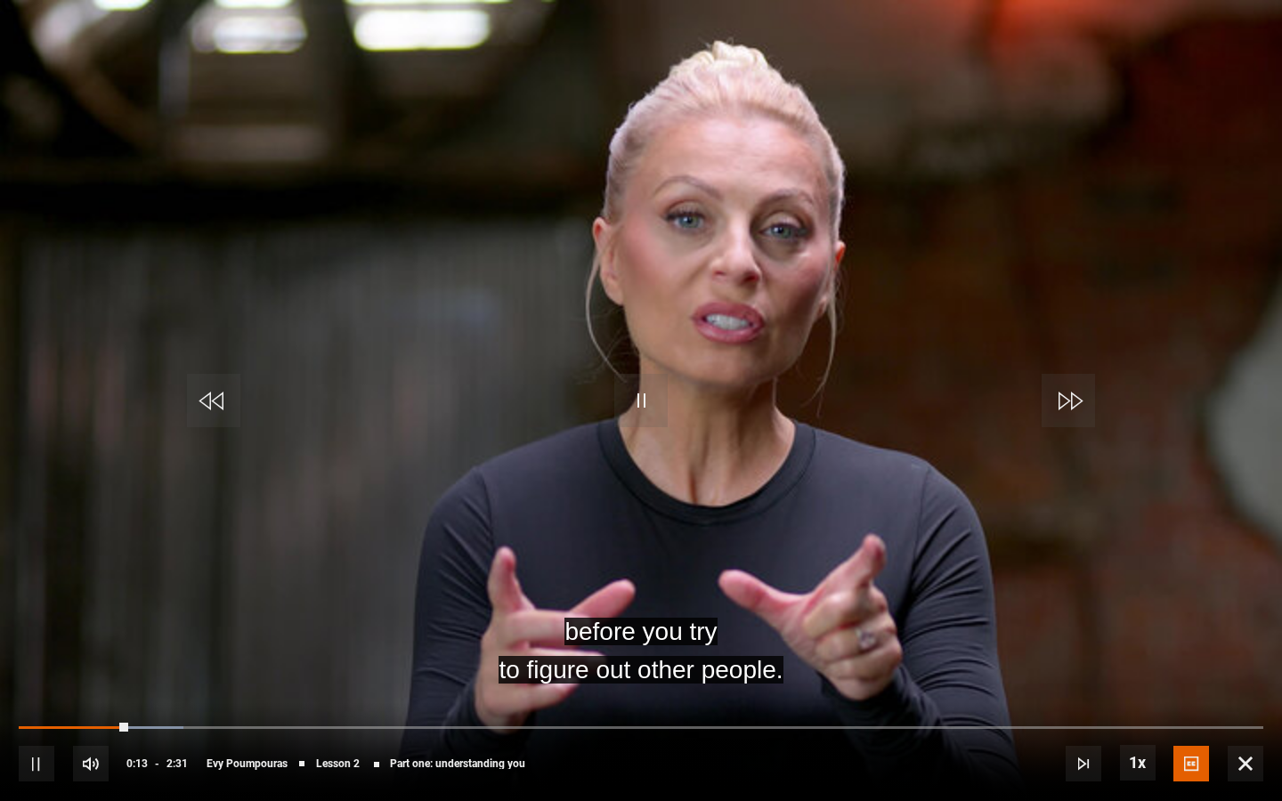
click at [1067, 399] on span "Video Player" at bounding box center [1068, 400] width 53 height 53
click at [1081, 663] on span "Video Player" at bounding box center [1084, 764] width 36 height 36
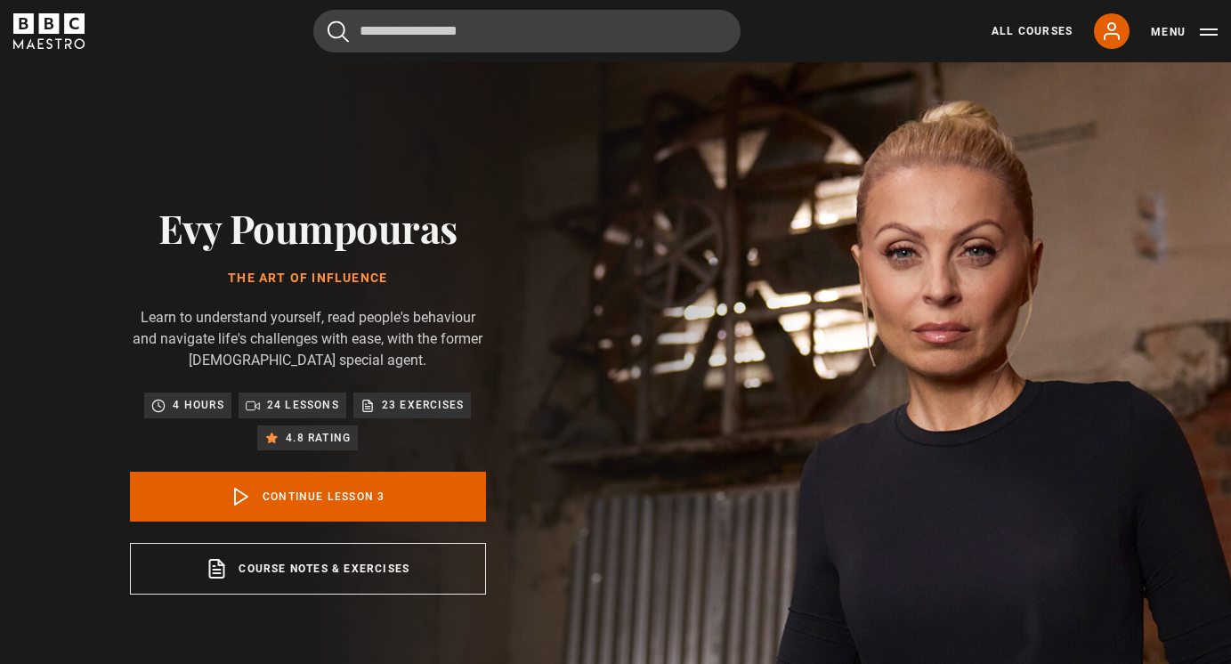
scroll to position [157, 0]
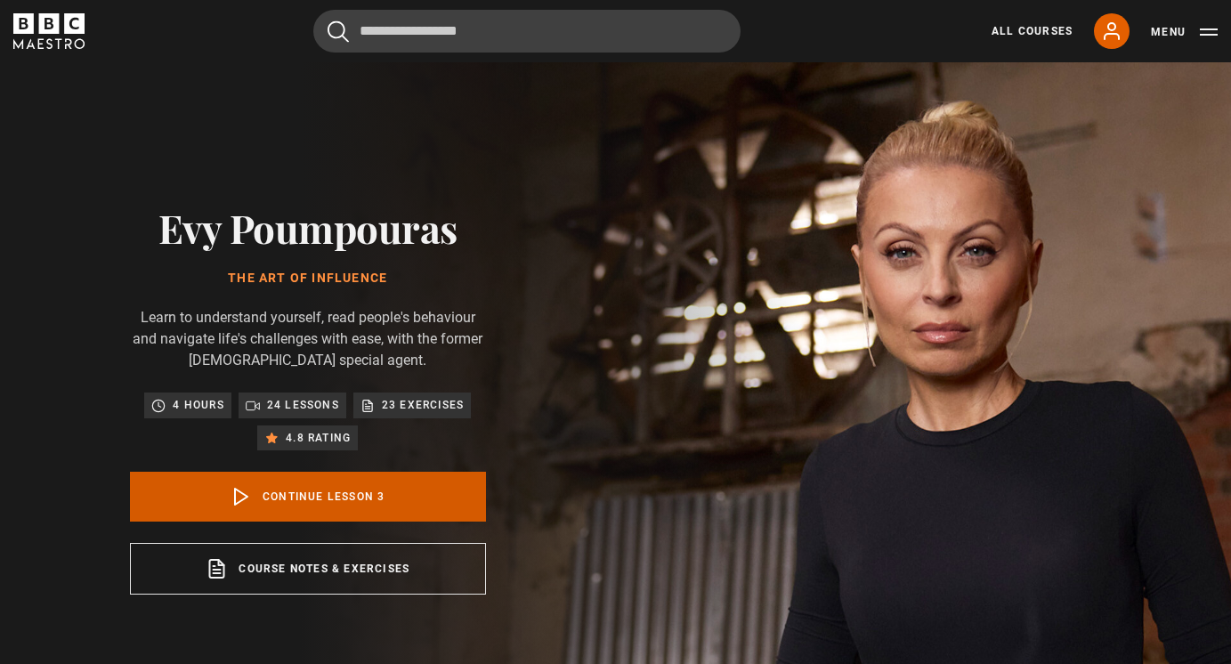
click at [385, 490] on link "Continue lesson 3" at bounding box center [308, 497] width 356 height 50
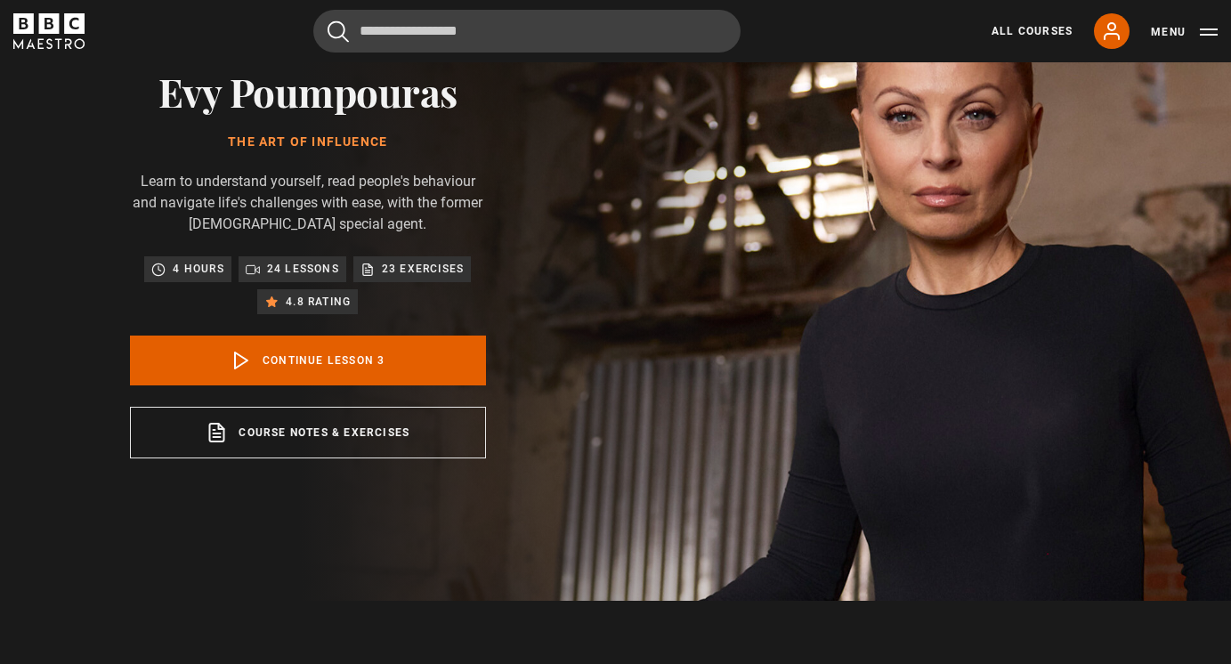
scroll to position [735, 0]
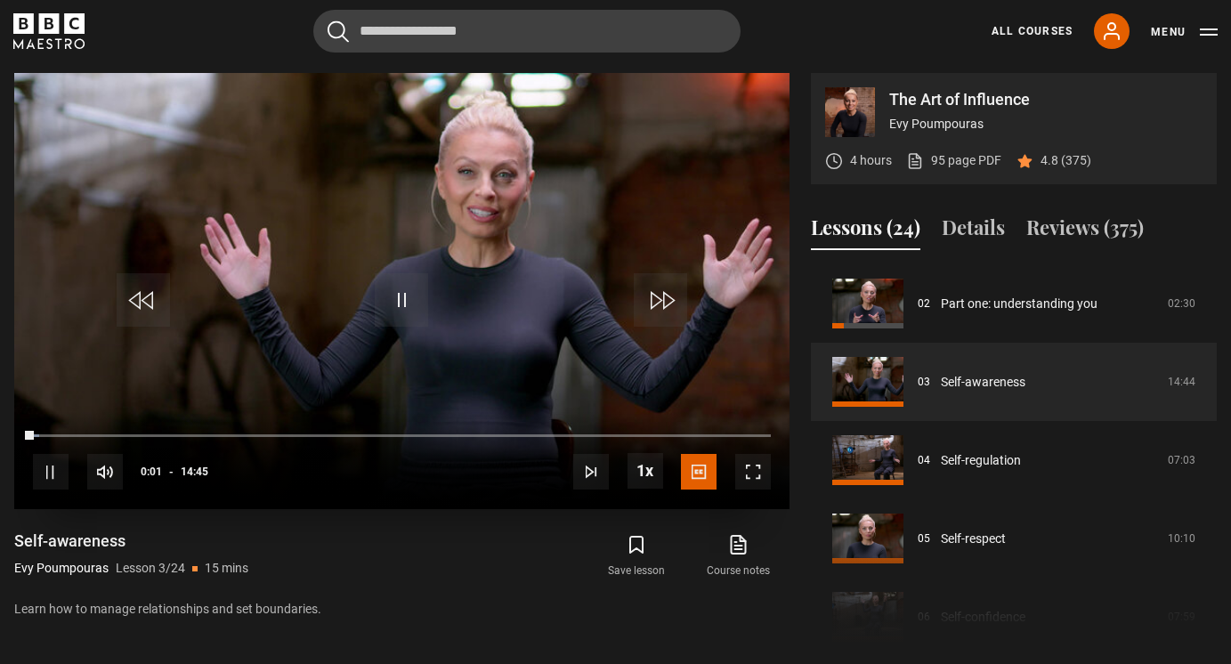
click at [754, 463] on span "Video Player" at bounding box center [753, 472] width 36 height 36
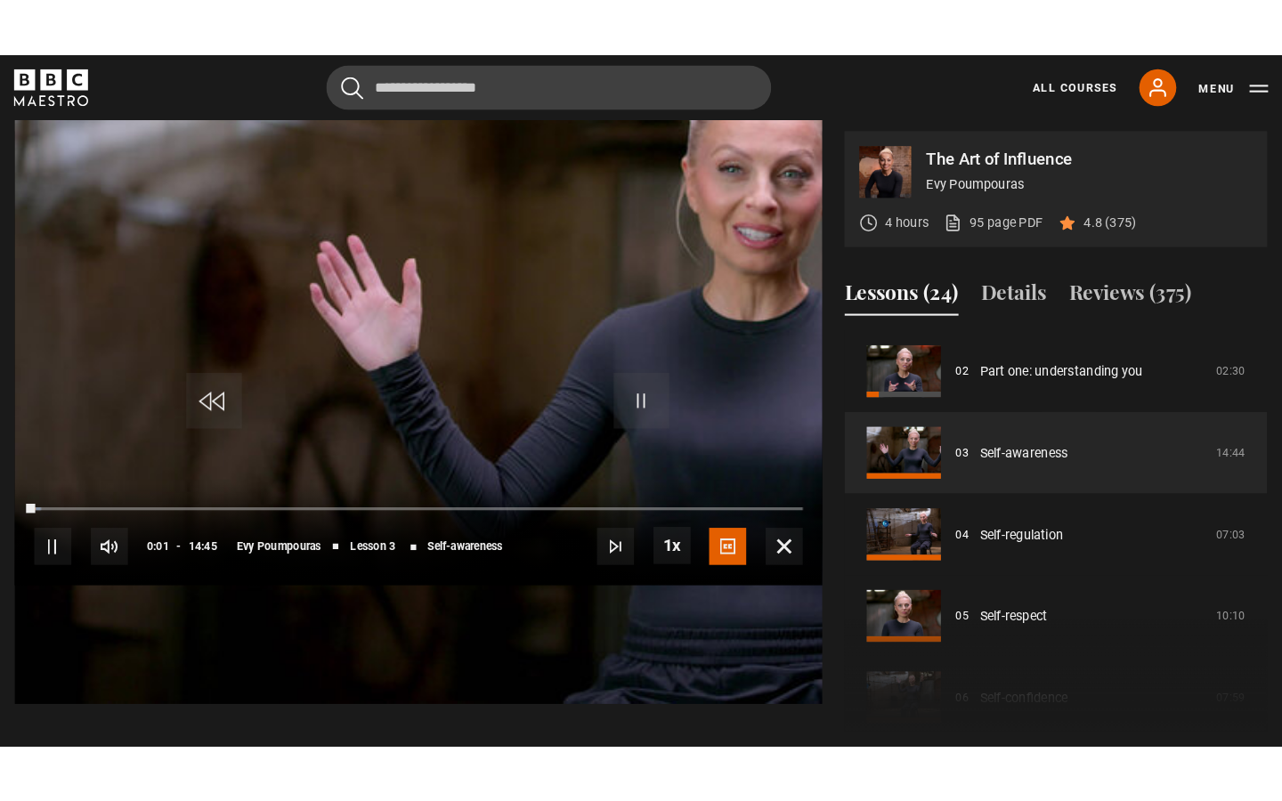
scroll to position [0, 0]
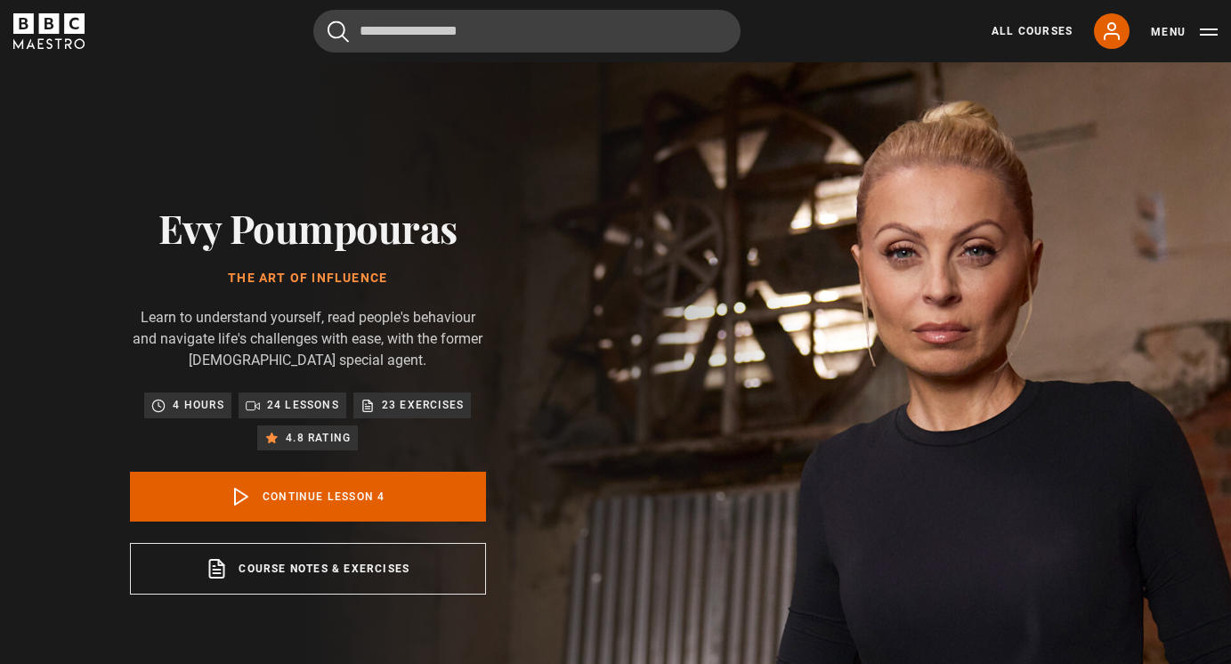
scroll to position [235, 0]
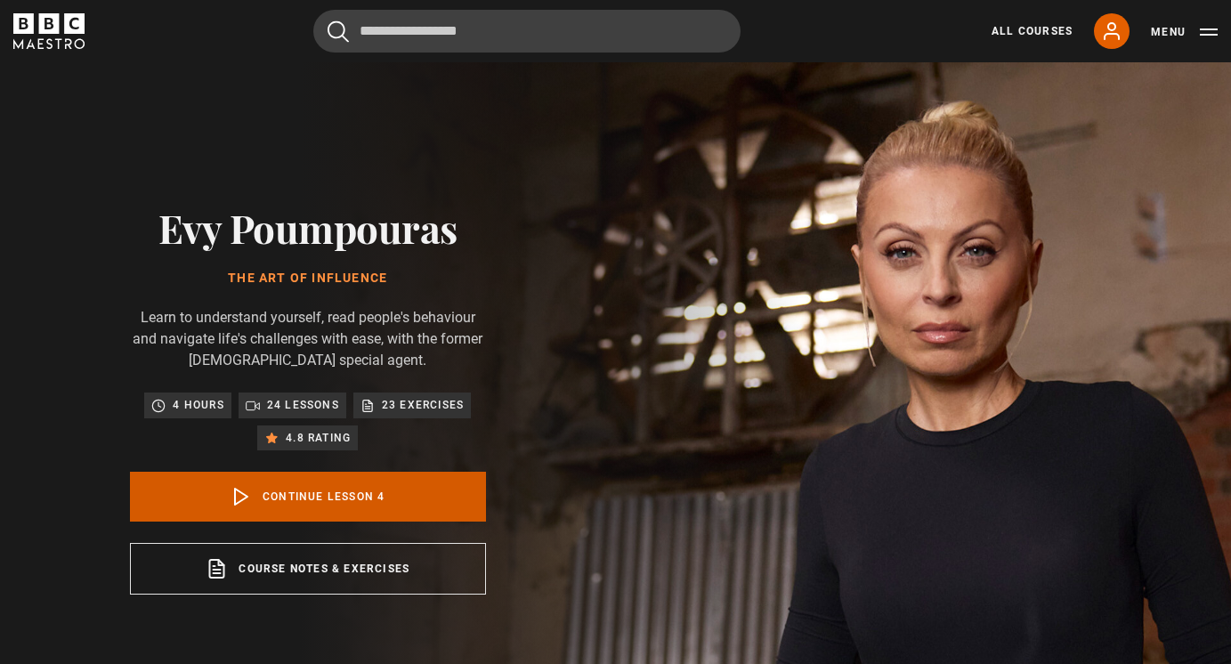
click at [333, 500] on link "Continue lesson 4" at bounding box center [308, 497] width 356 height 50
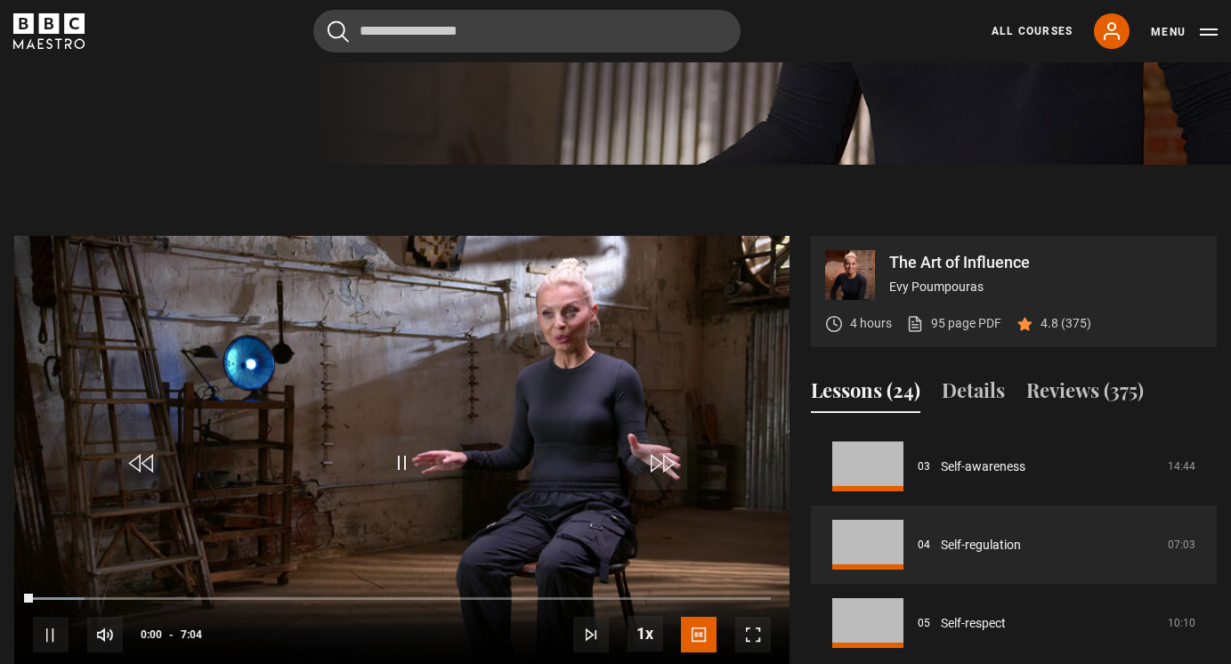
scroll to position [735, 0]
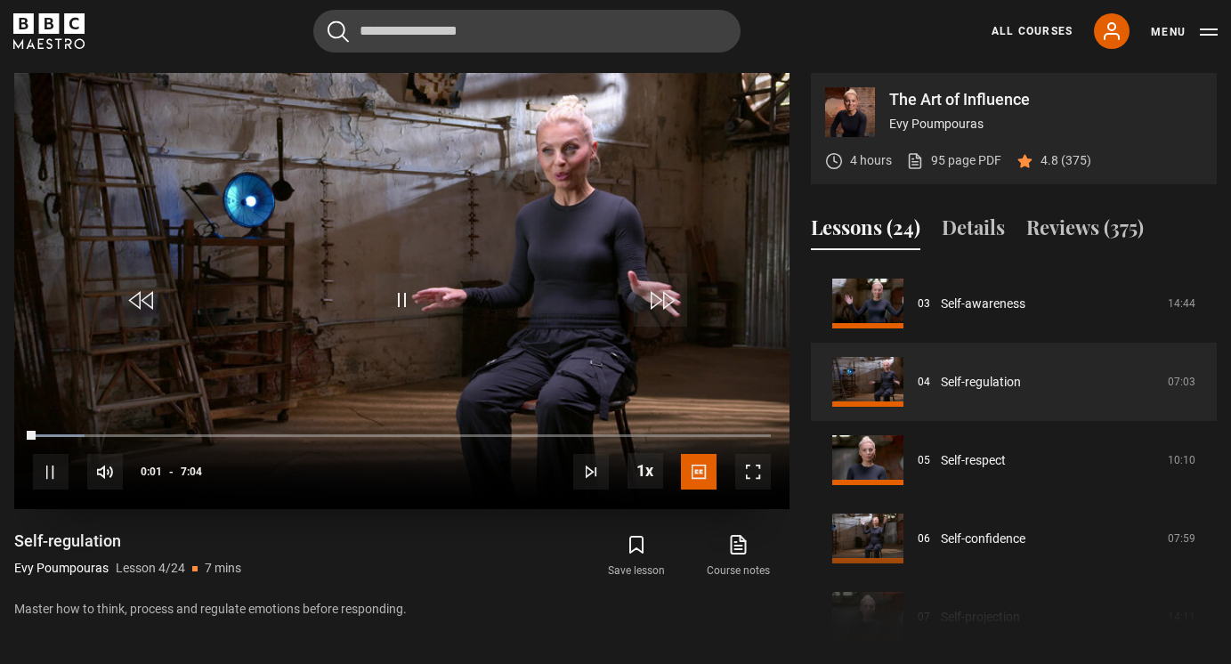
click at [756, 464] on span "Video Player" at bounding box center [753, 472] width 36 height 36
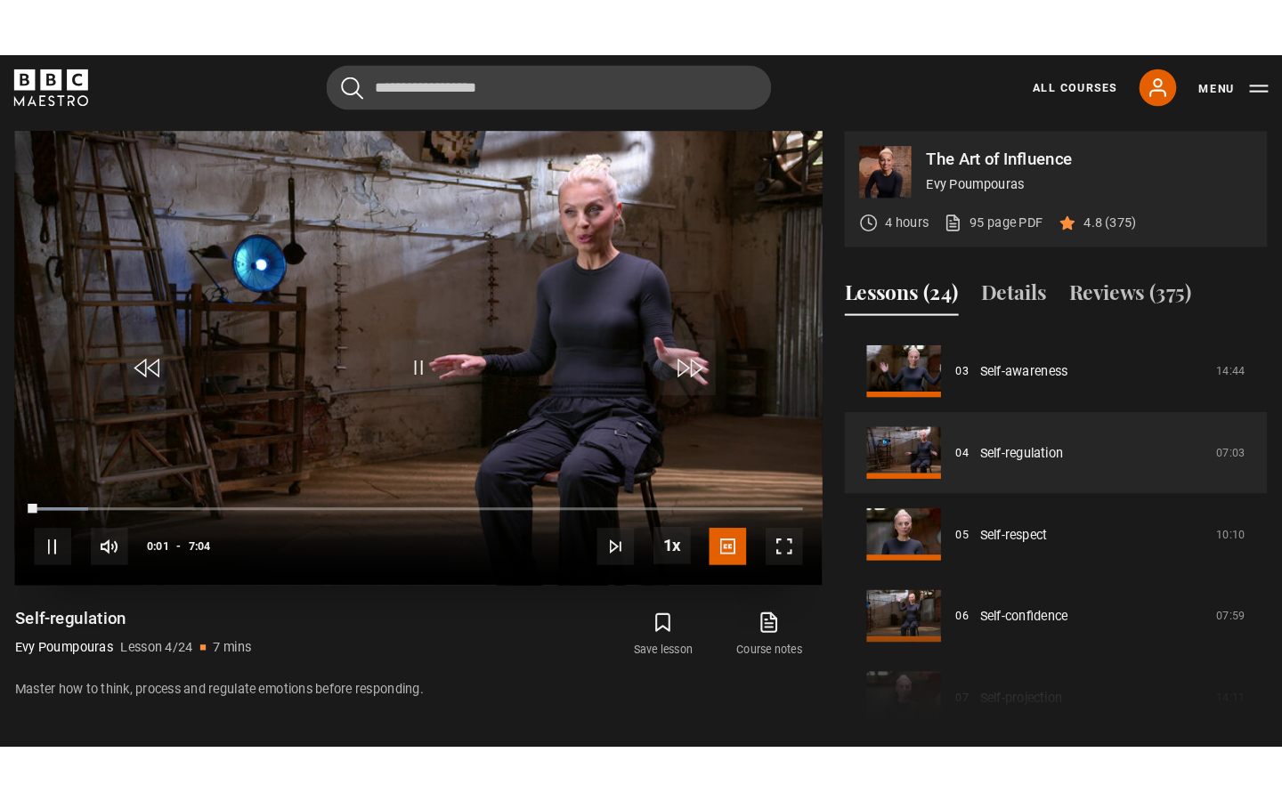
scroll to position [0, 0]
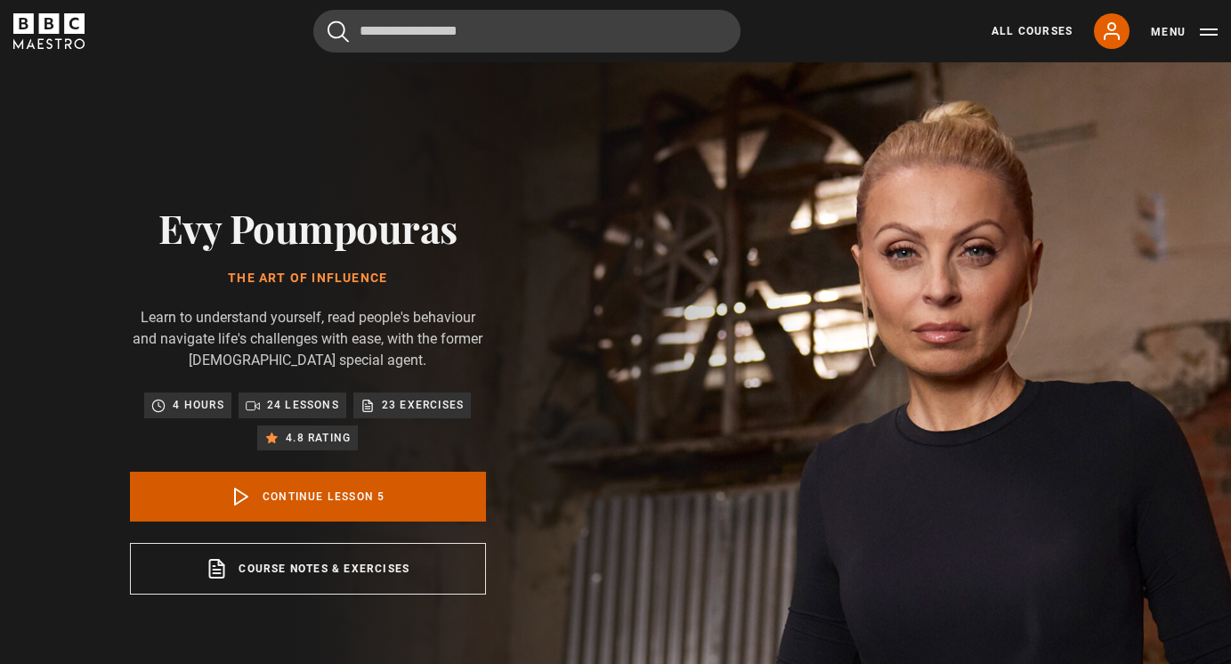
scroll to position [313, 0]
click at [394, 490] on link "Continue lesson 5" at bounding box center [308, 497] width 356 height 50
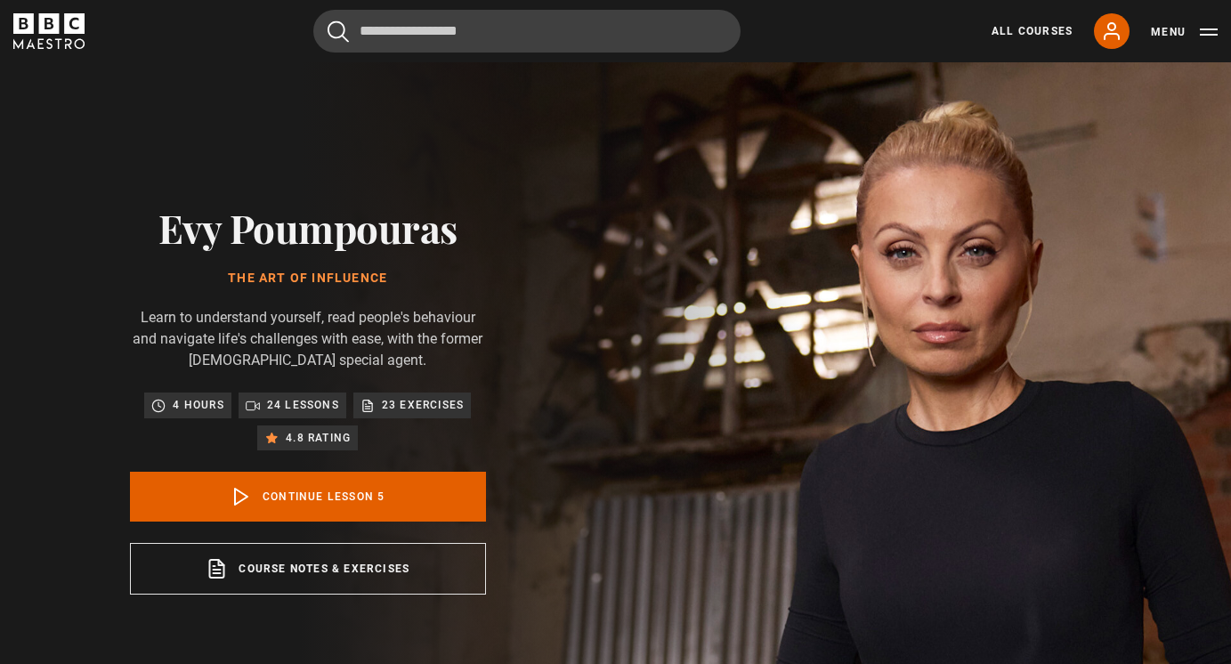
scroll to position [735, 0]
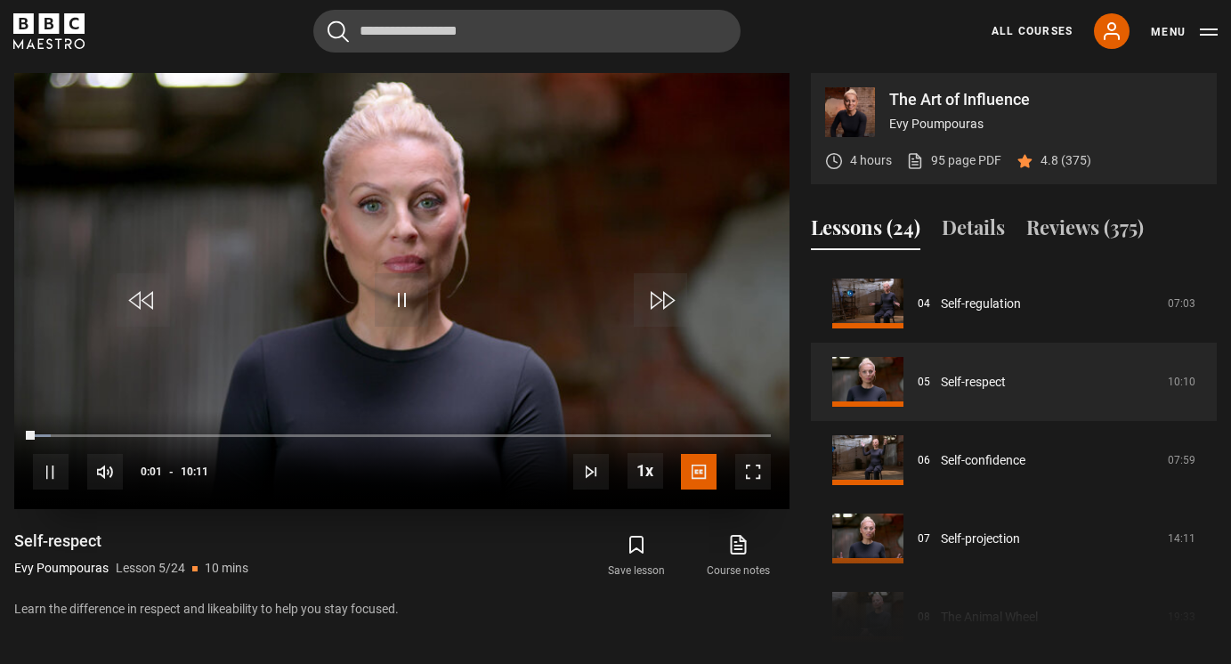
click at [754, 475] on span "Video Player" at bounding box center [753, 472] width 36 height 36
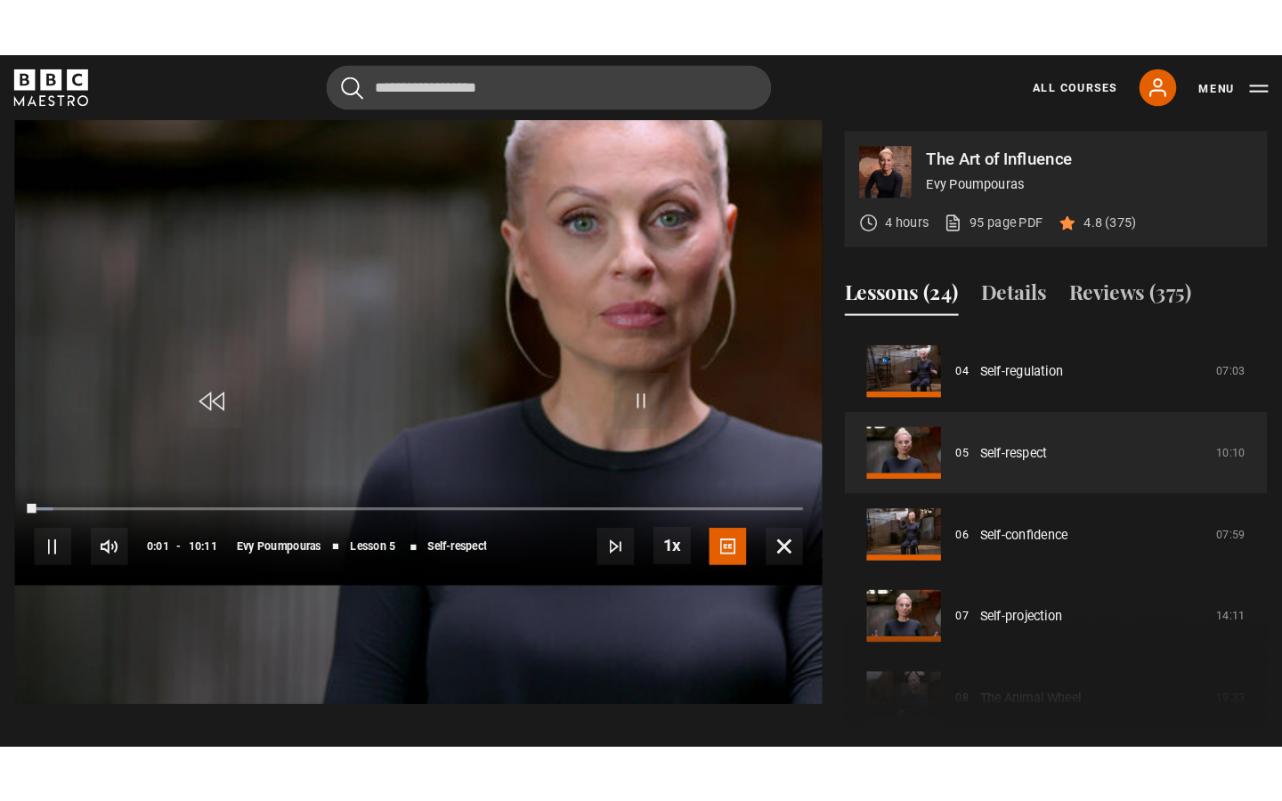
scroll to position [0, 0]
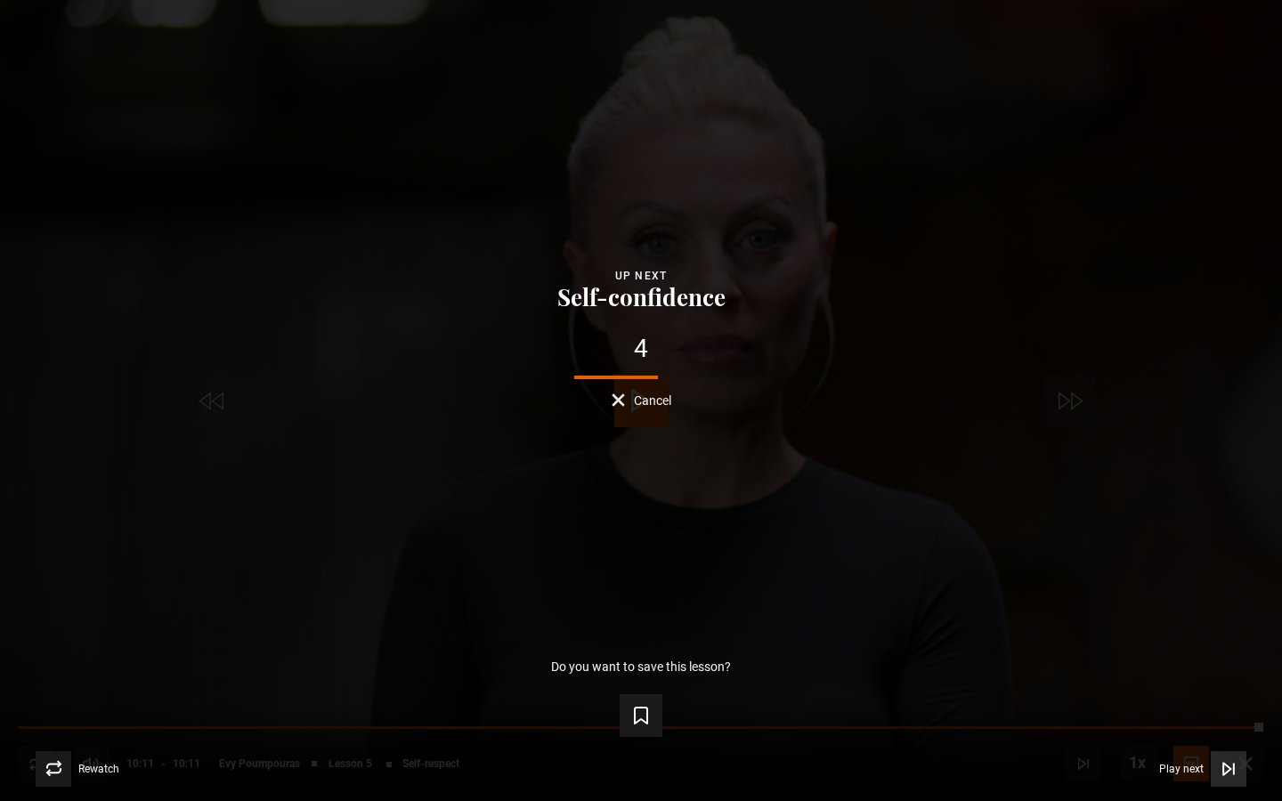
click at [1174, 663] on span "Play next" at bounding box center [1181, 769] width 45 height 11
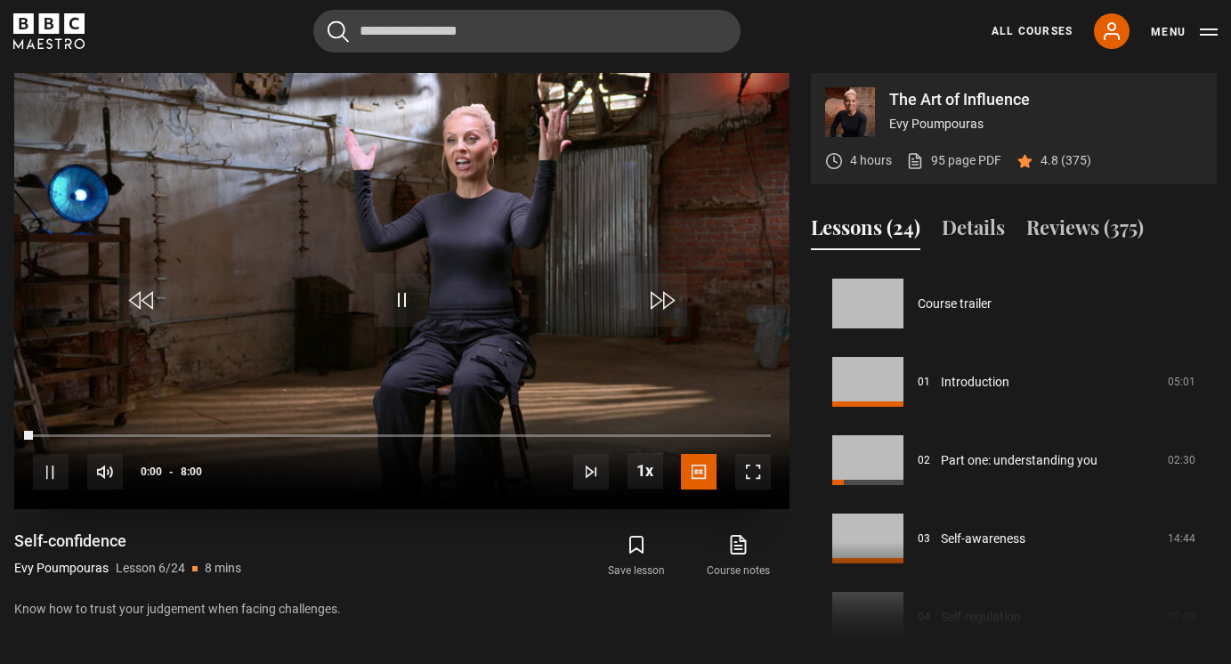
scroll to position [392, 0]
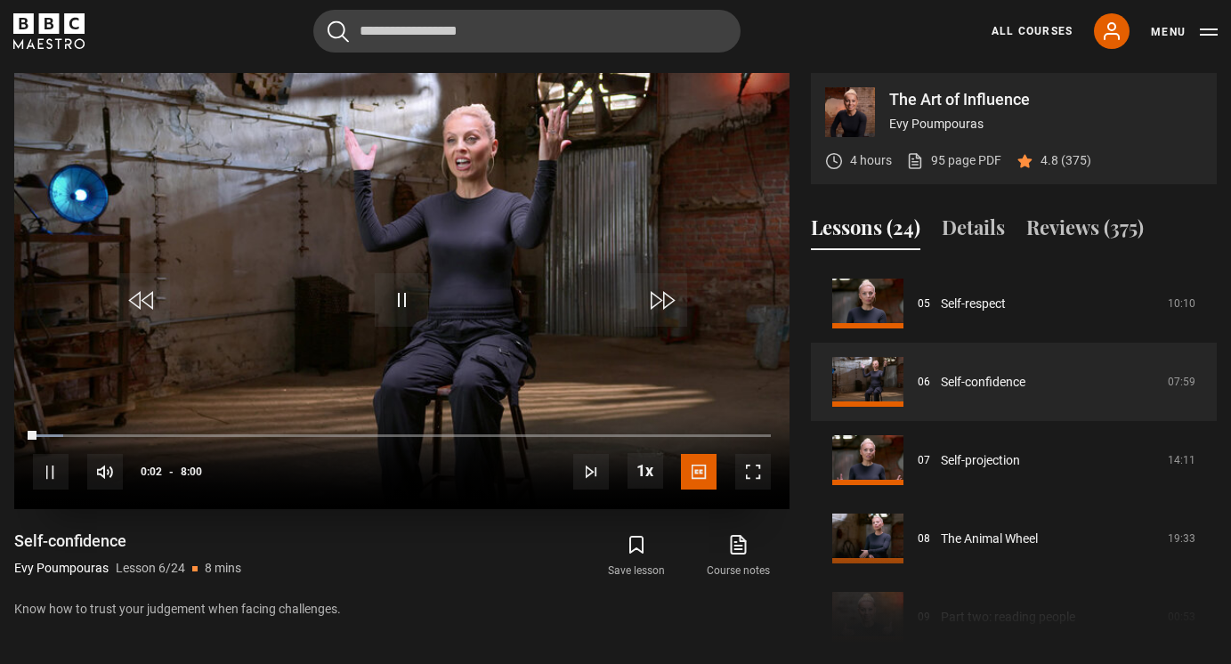
click at [743, 470] on span "Video Player" at bounding box center [753, 472] width 36 height 36
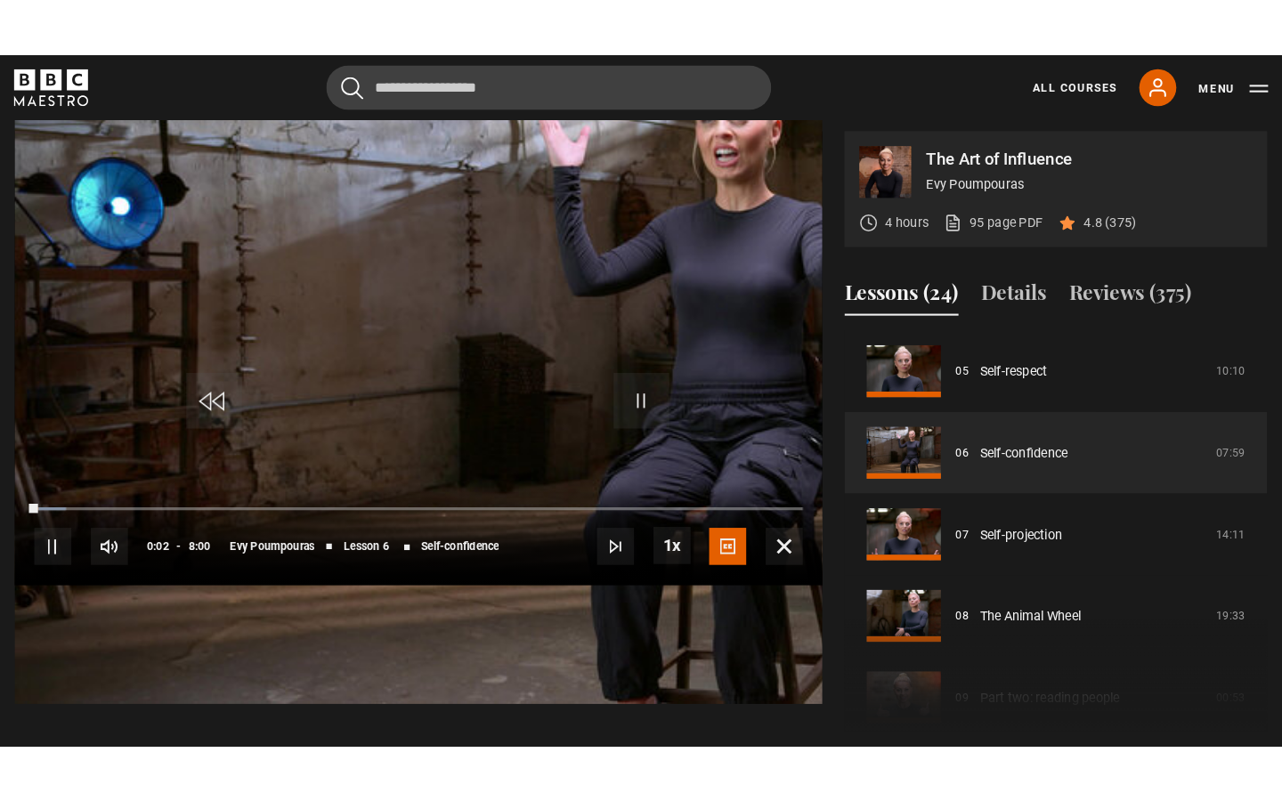
scroll to position [0, 0]
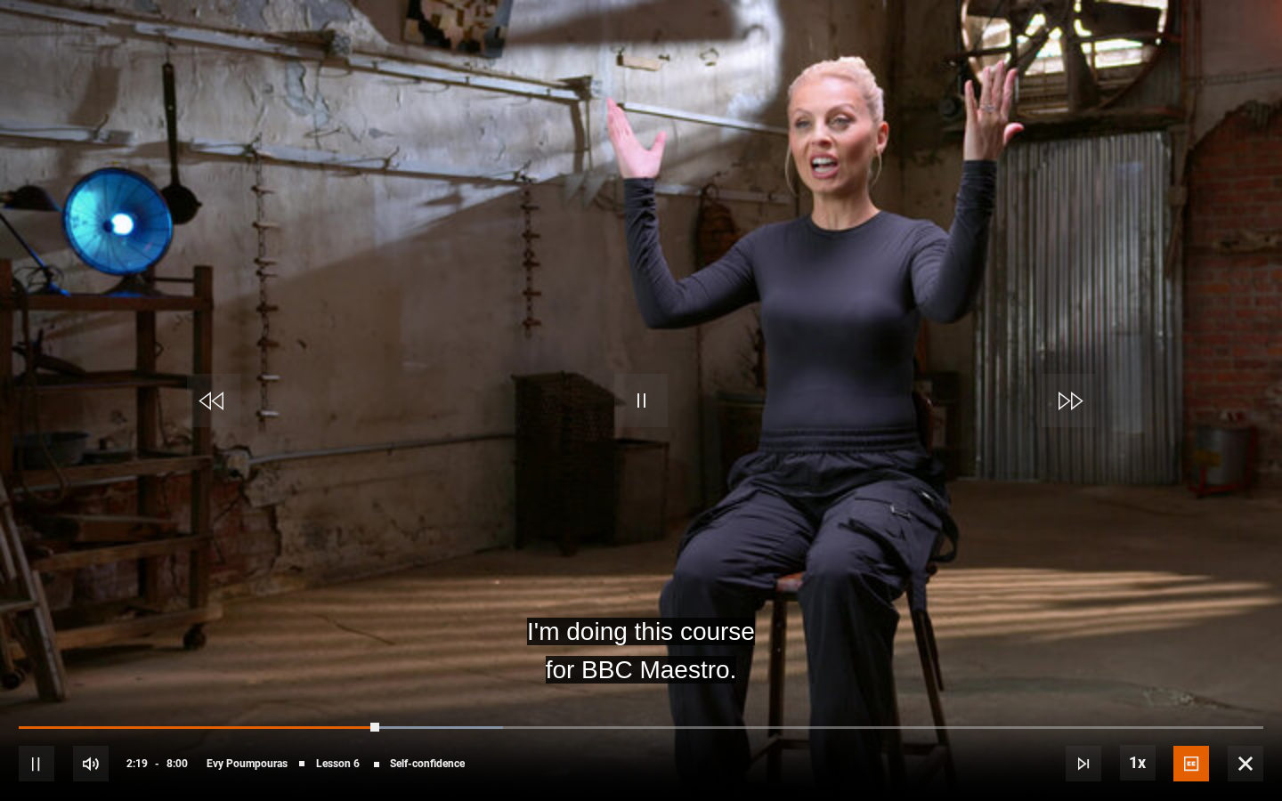
click at [39, 663] on span "Video Player" at bounding box center [37, 764] width 36 height 36
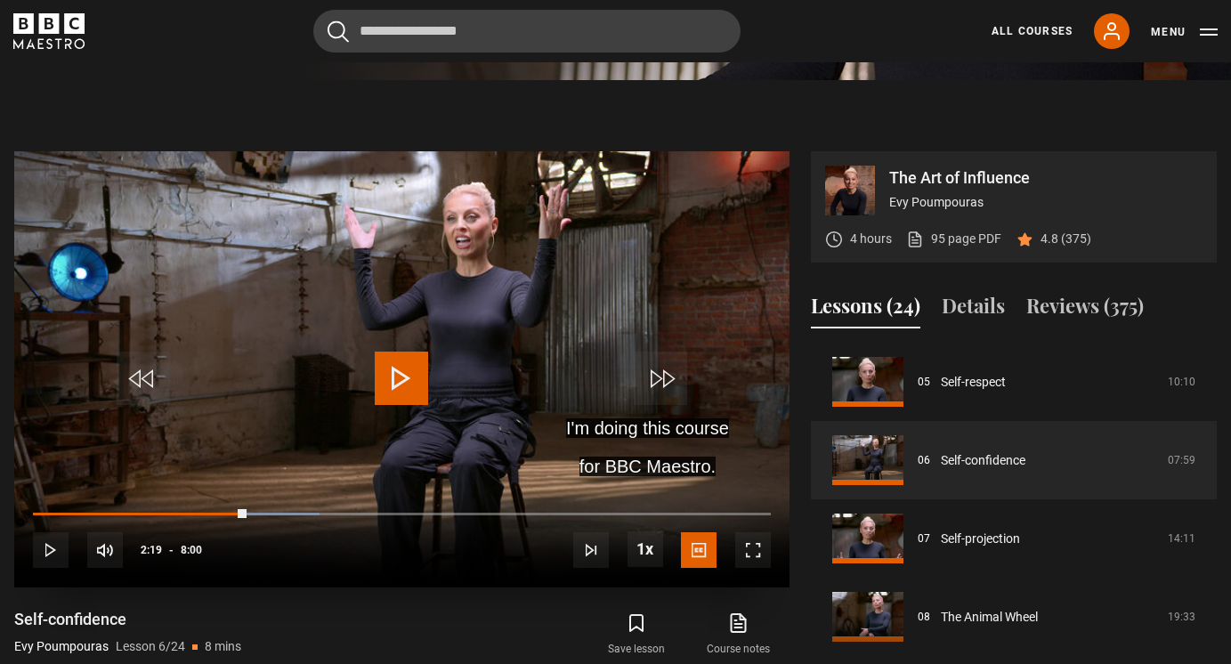
scroll to position [654, 0]
